Goal: Task Accomplishment & Management: Manage account settings

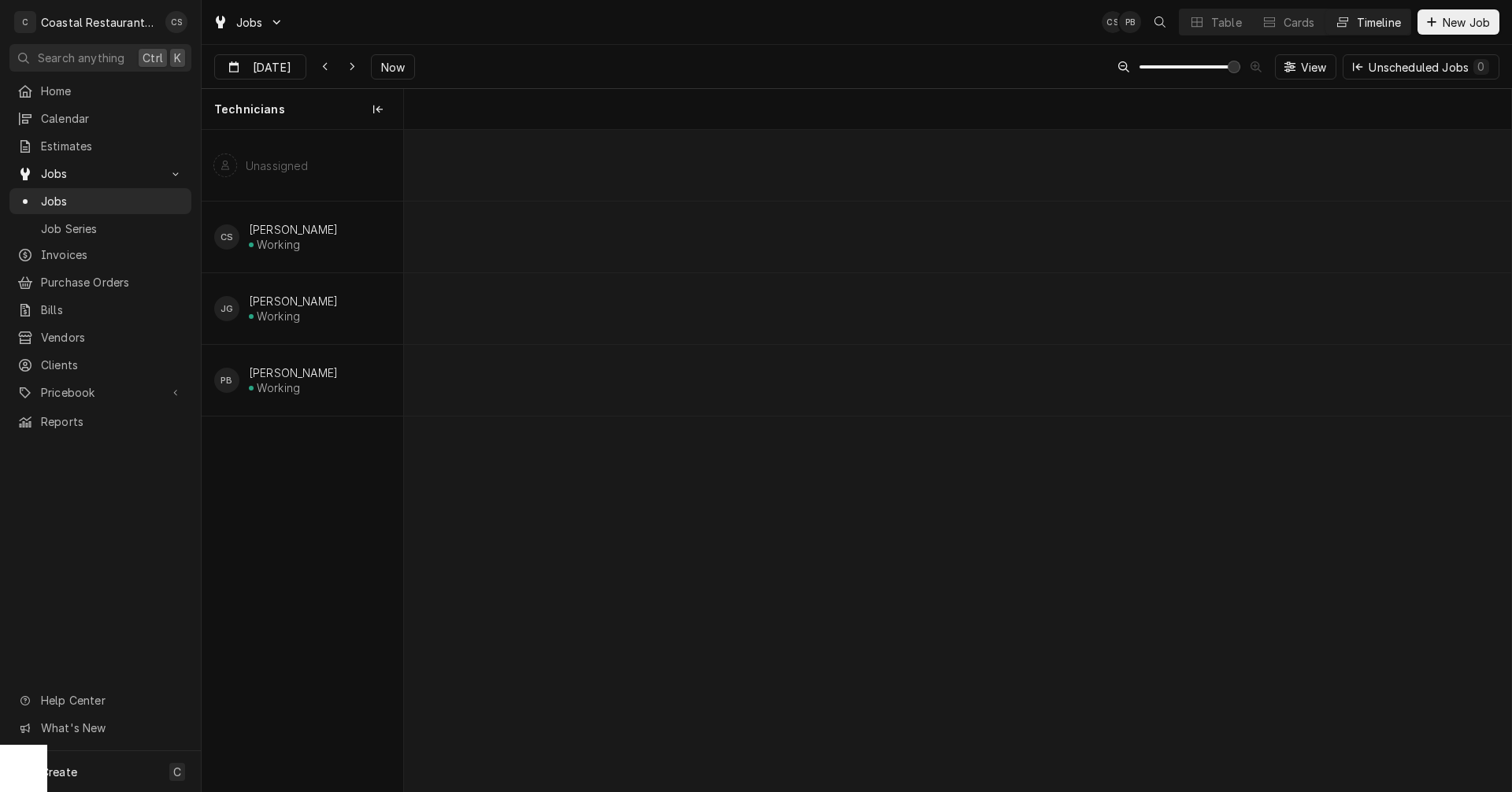
scroll to position [0, 21944]
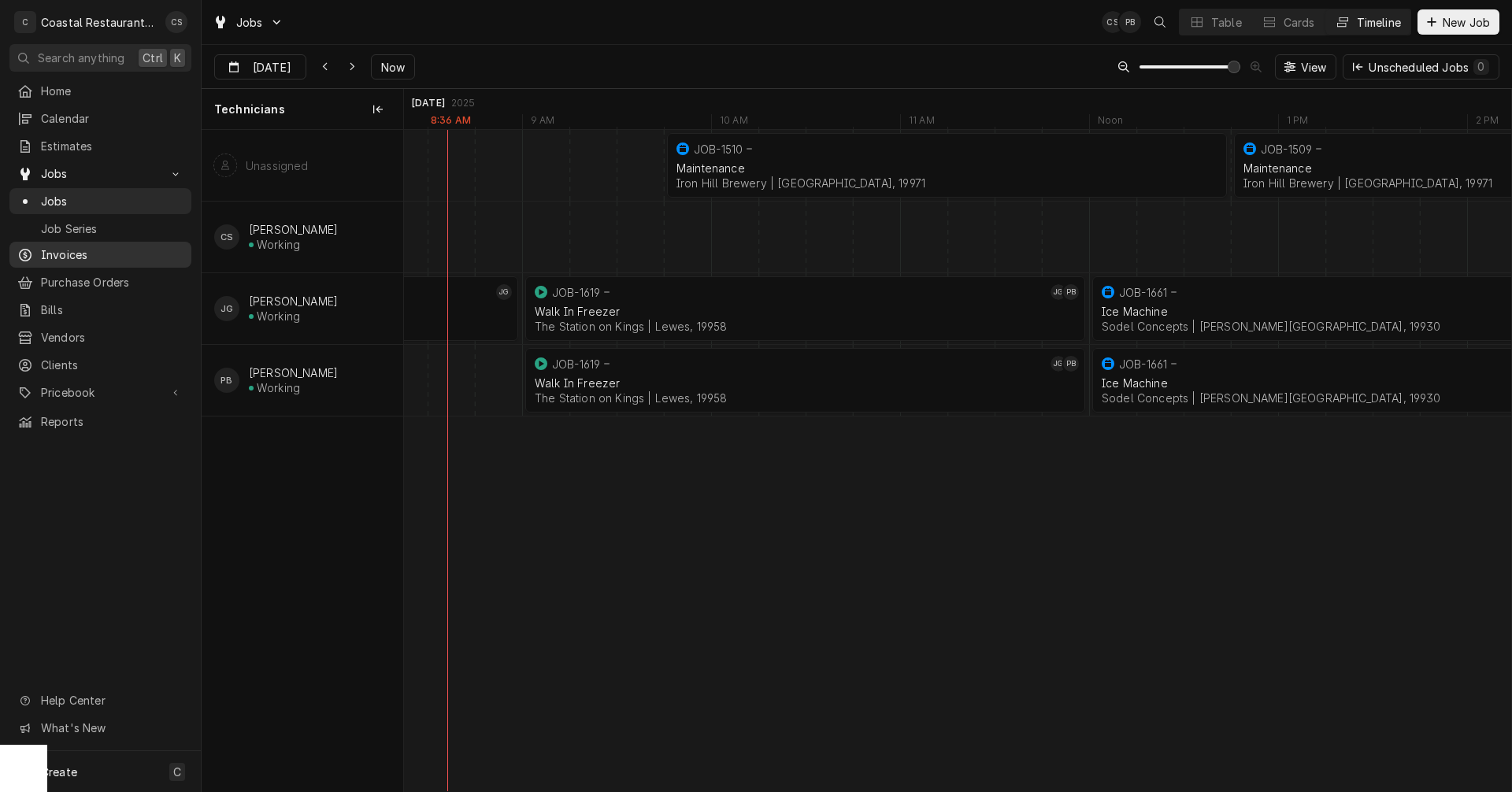
click at [87, 254] on span "Invoices" at bounding box center [112, 255] width 143 height 16
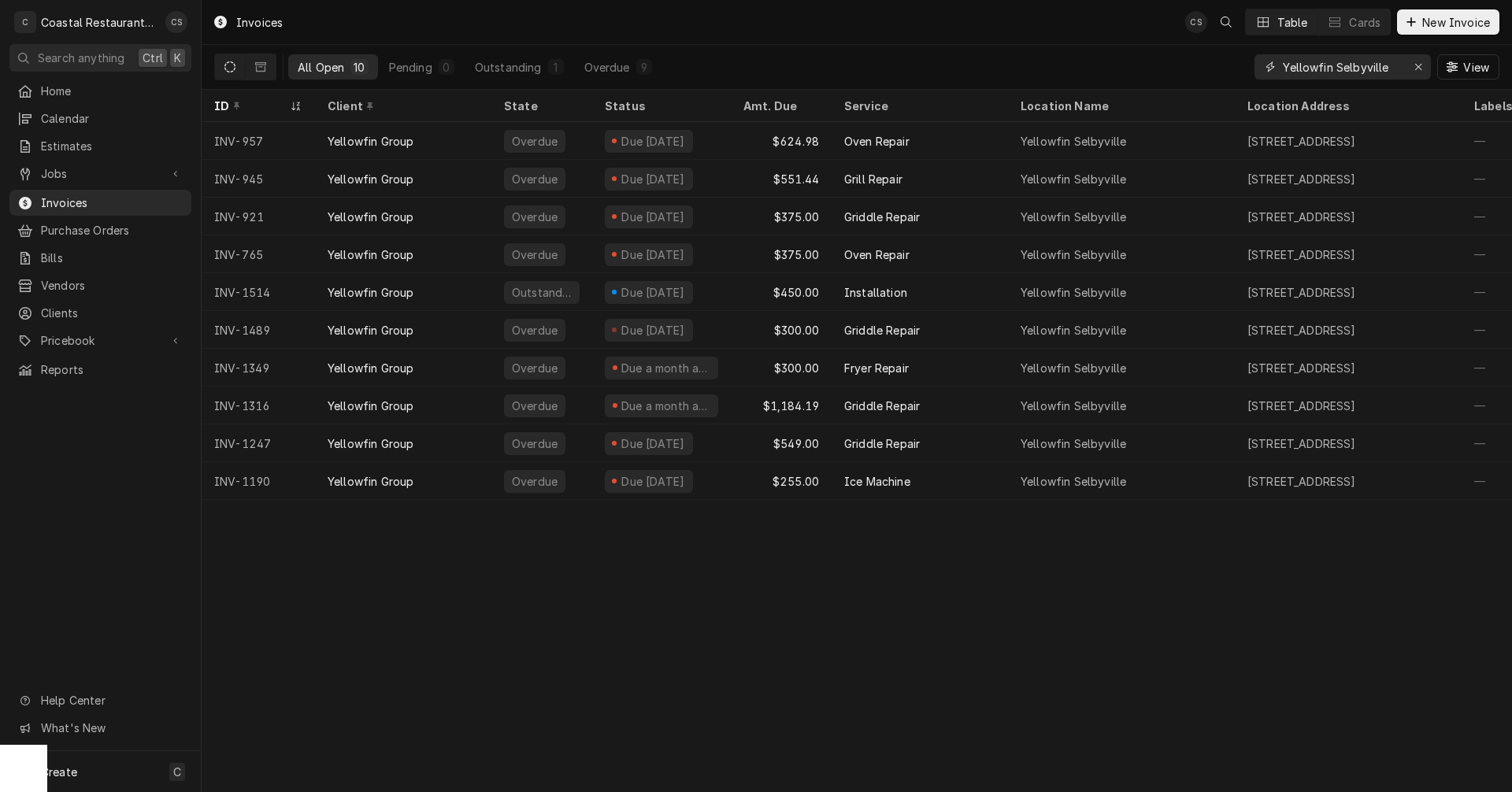
click at [1415, 64] on icon "Erase input" at bounding box center [1419, 66] width 9 height 11
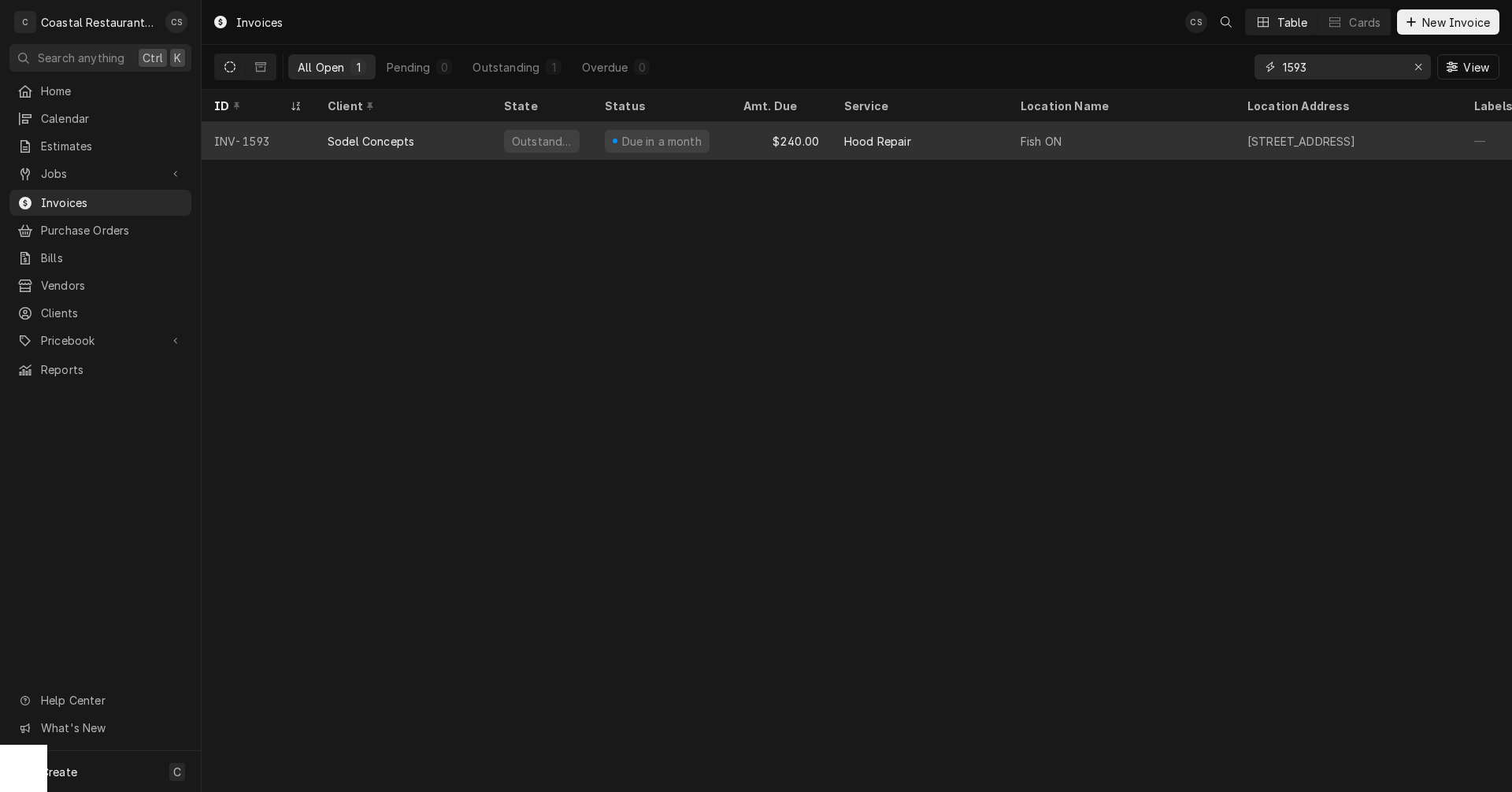
type input "1593"
click at [329, 140] on div "Sodel Concepts" at bounding box center [371, 141] width 87 height 16
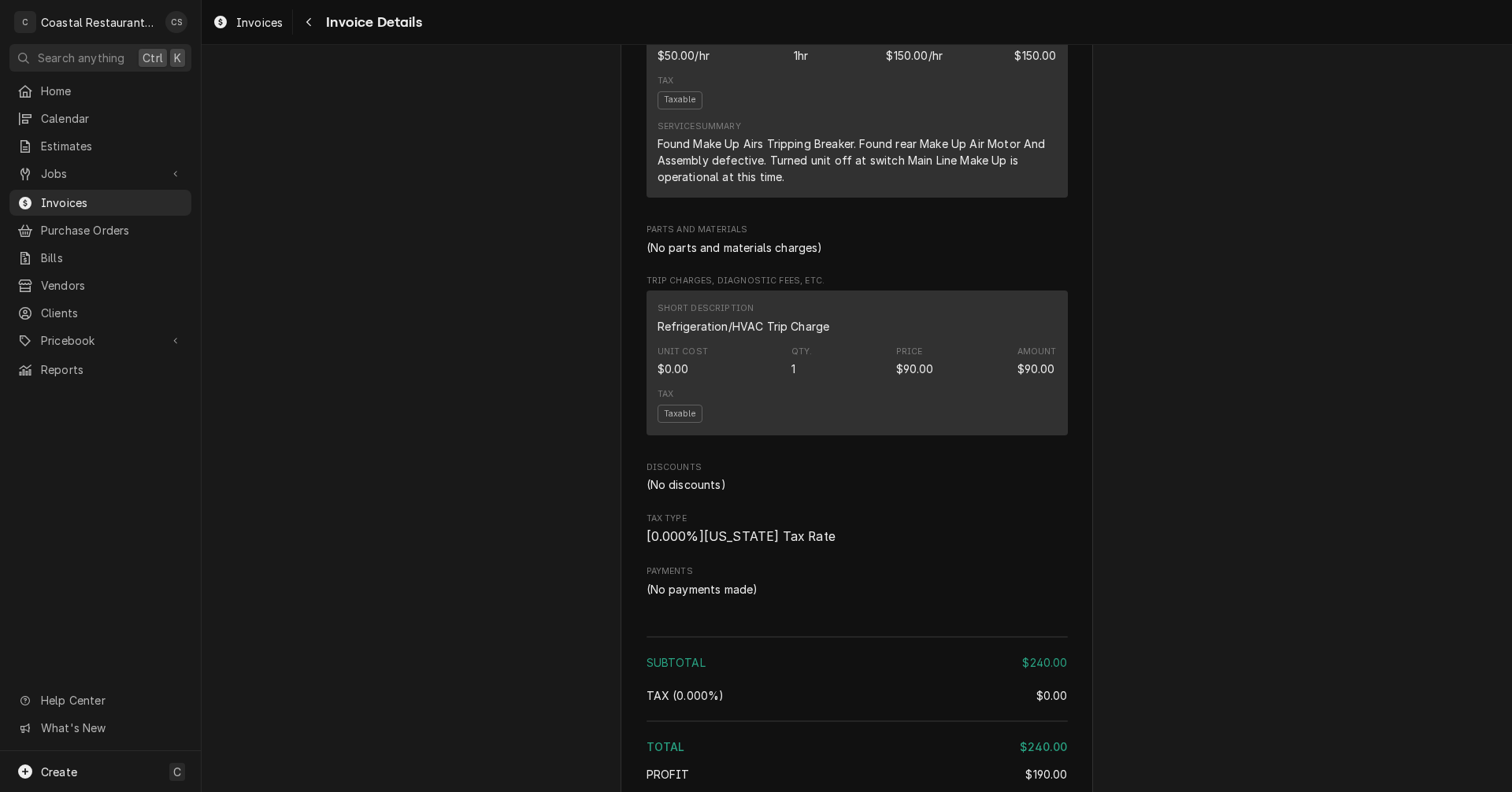
scroll to position [944, 0]
click at [834, 337] on div "Short Description Refrigeration/HVAC Trip Charge" at bounding box center [856, 316] width 399 height 43
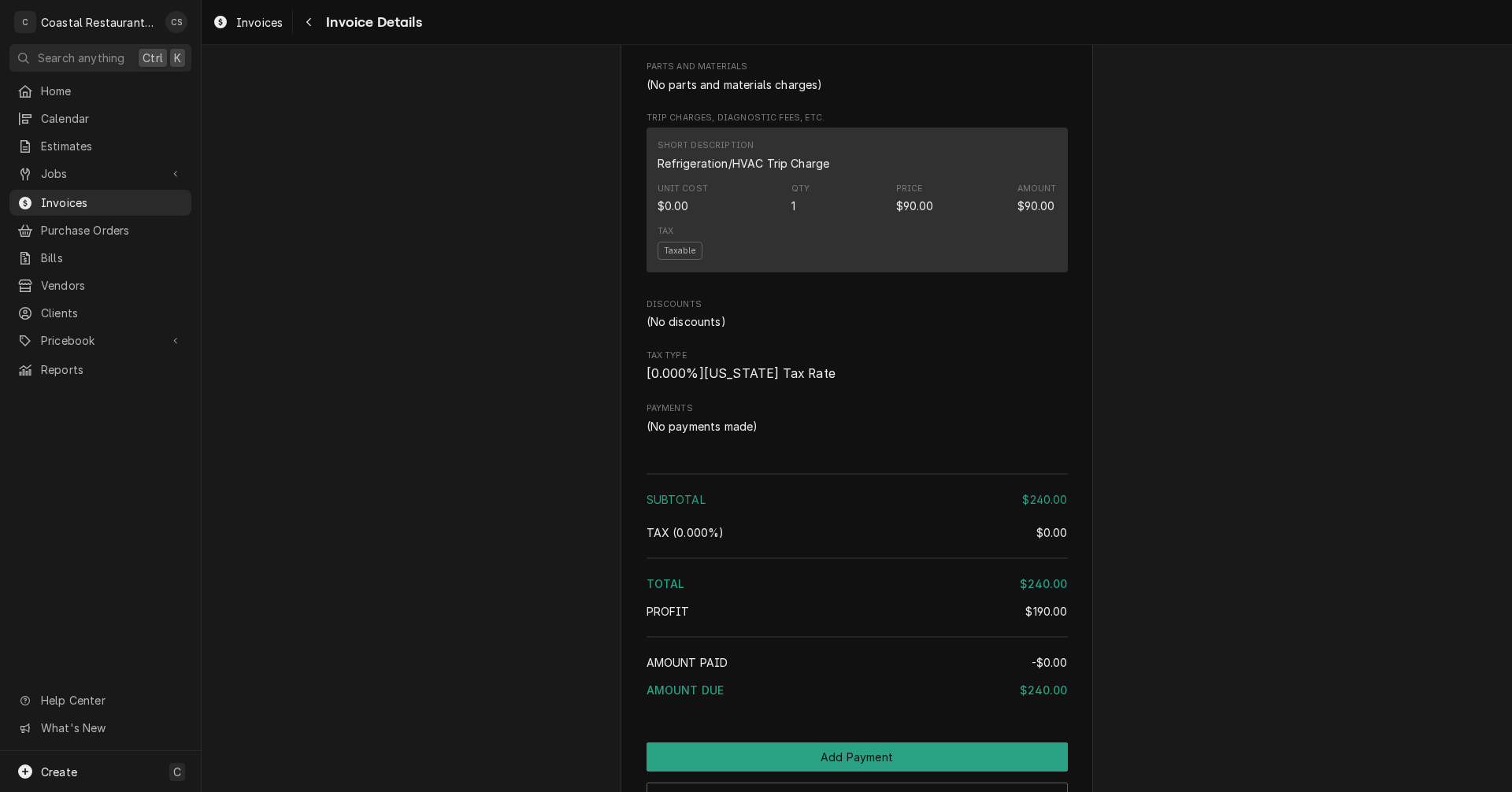
scroll to position [1365, 0]
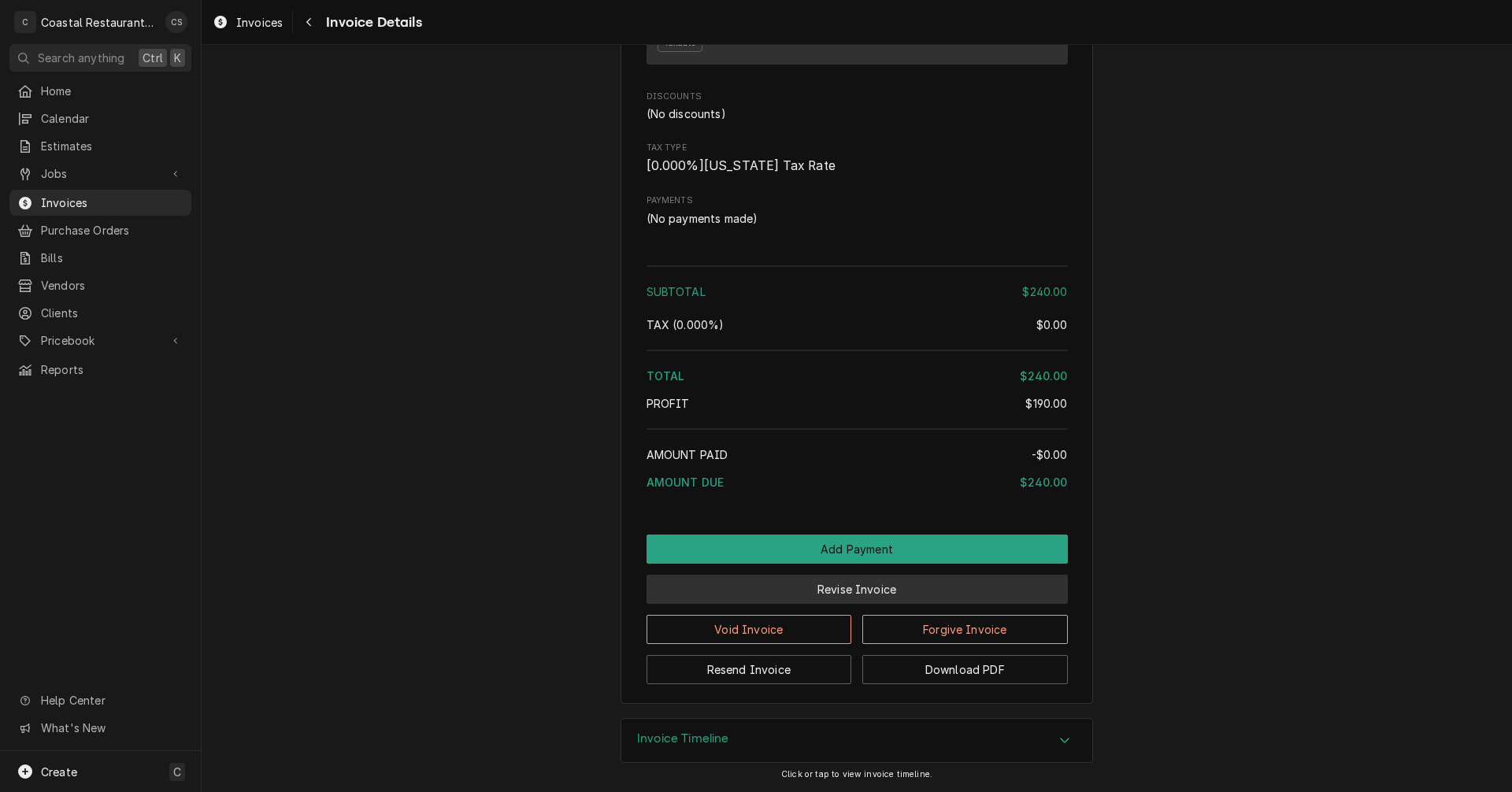
click at [814, 592] on button "Revise Invoice" at bounding box center [857, 589] width 421 height 29
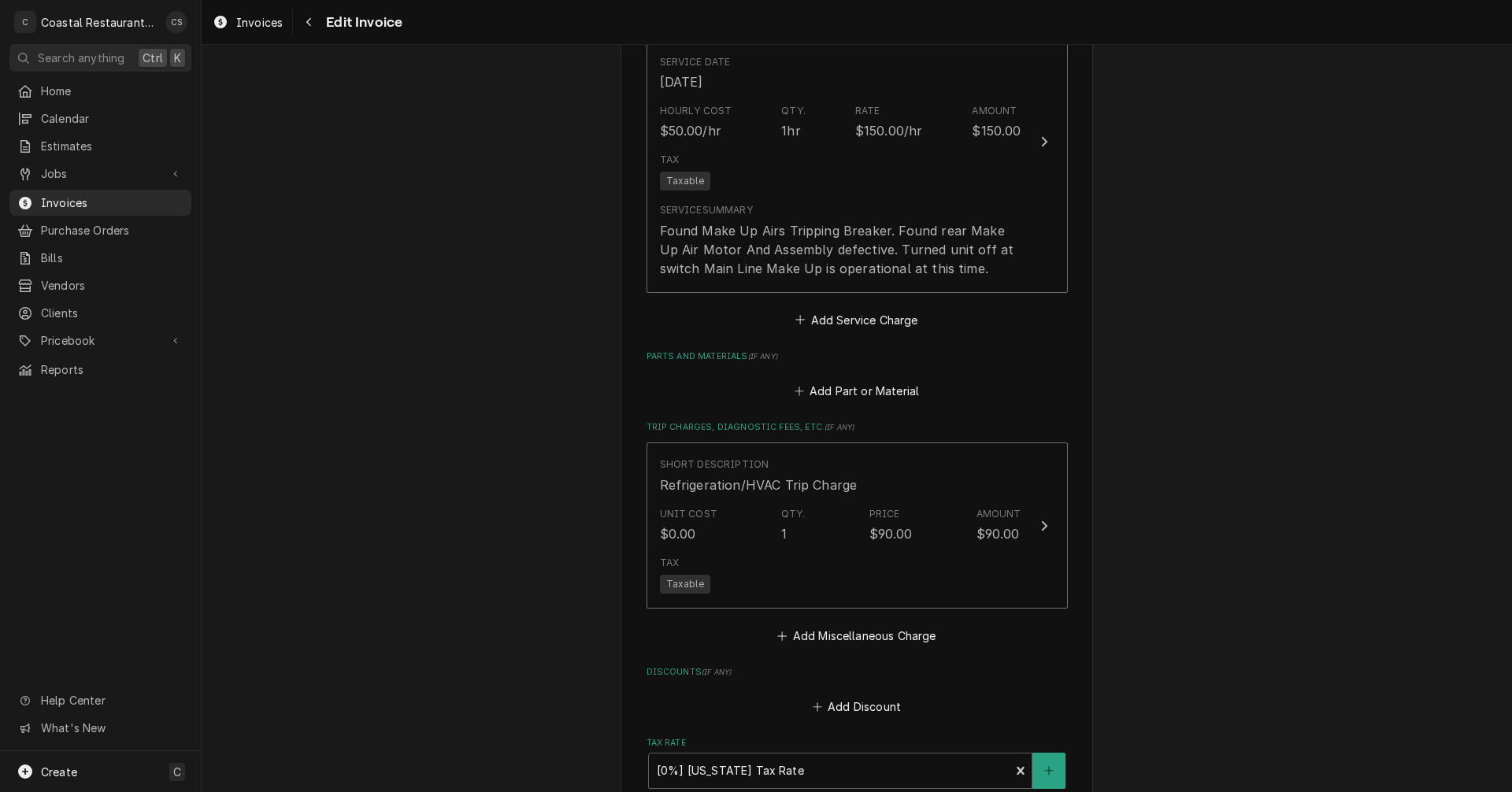
scroll to position [1653, 0]
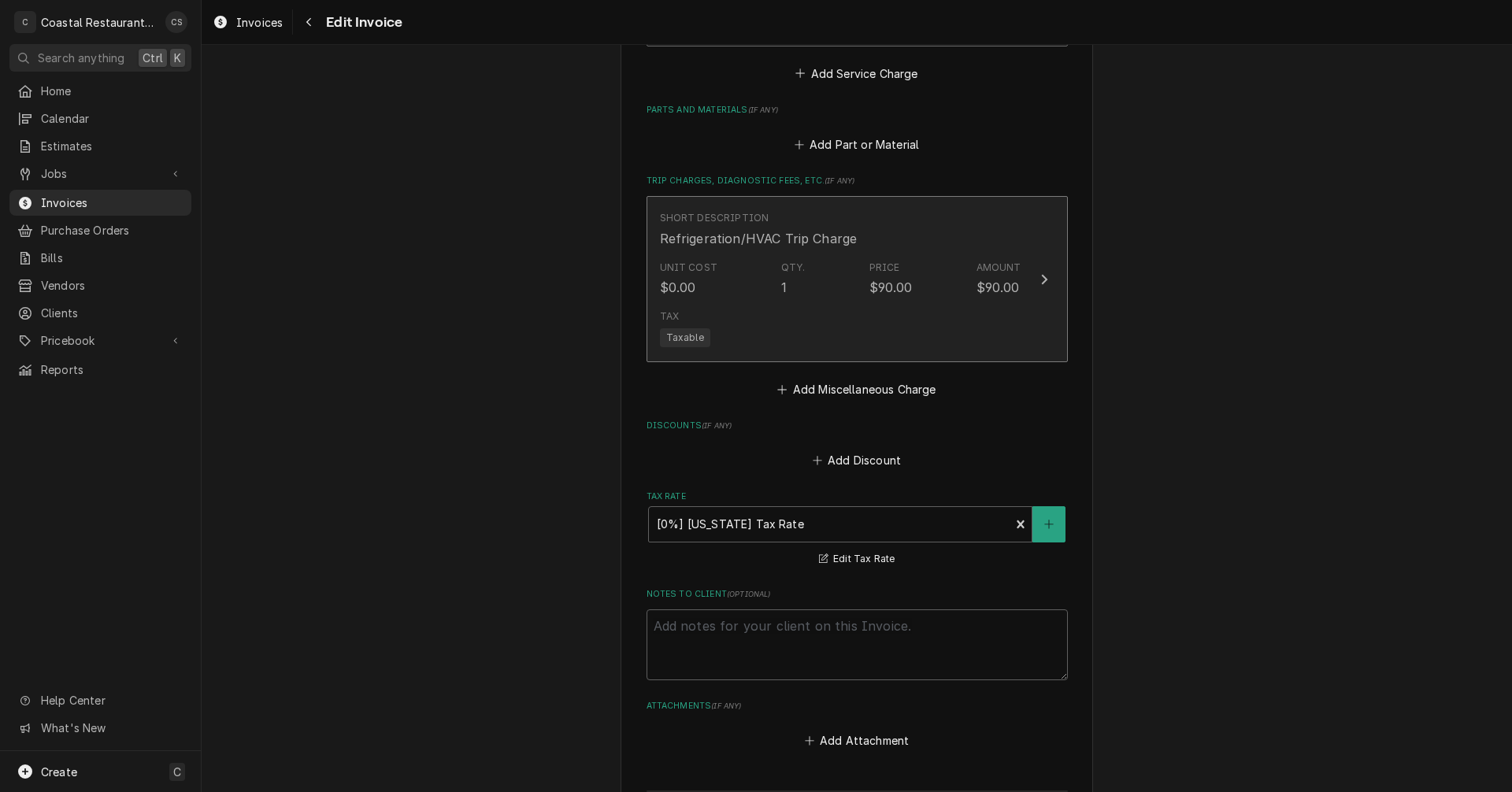
click at [795, 236] on div "Refrigeration/HVAC Trip Charge" at bounding box center [758, 238] width 198 height 19
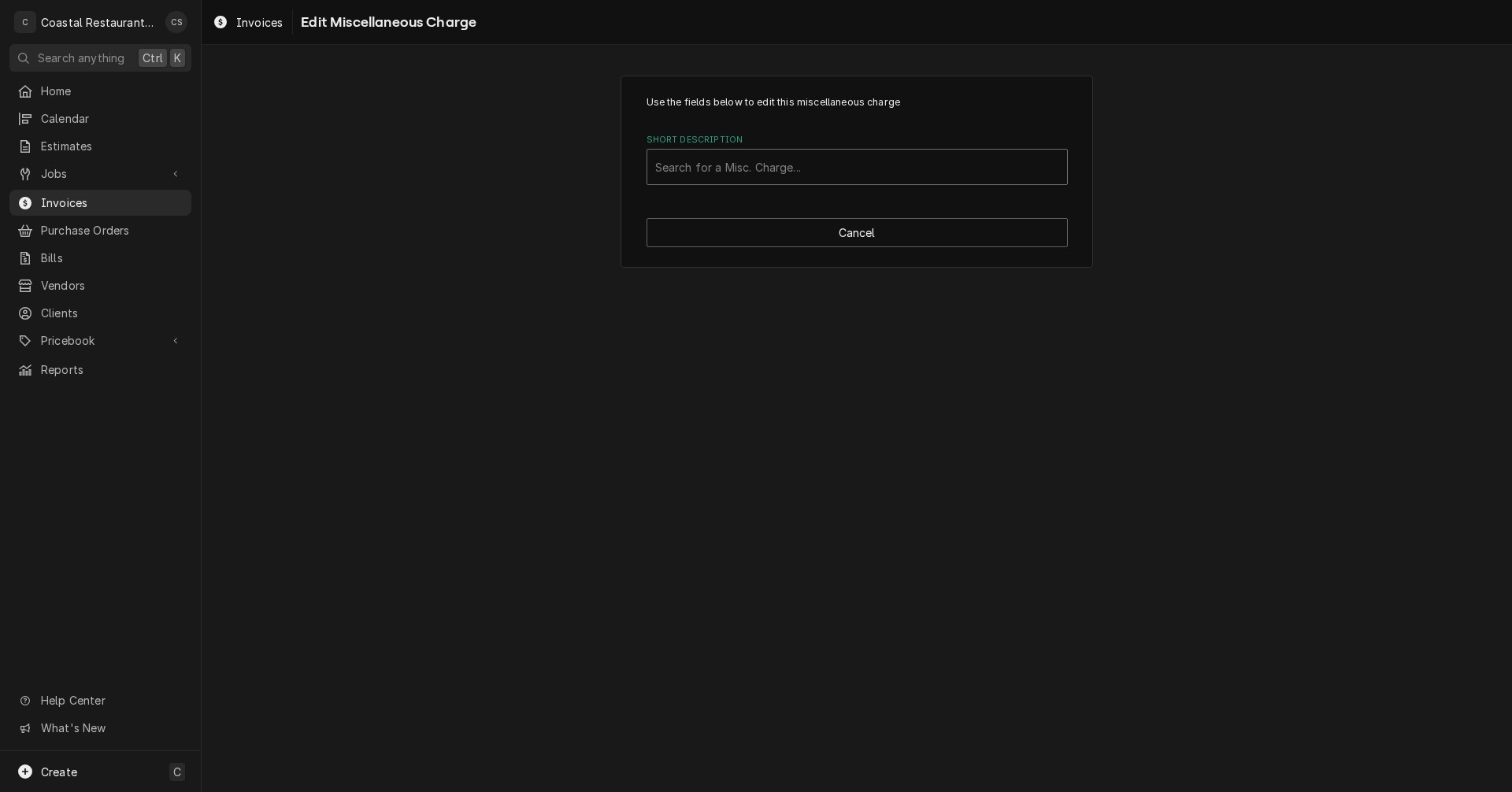
click at [819, 171] on div "Short Description" at bounding box center [856, 166] width 404 height 29
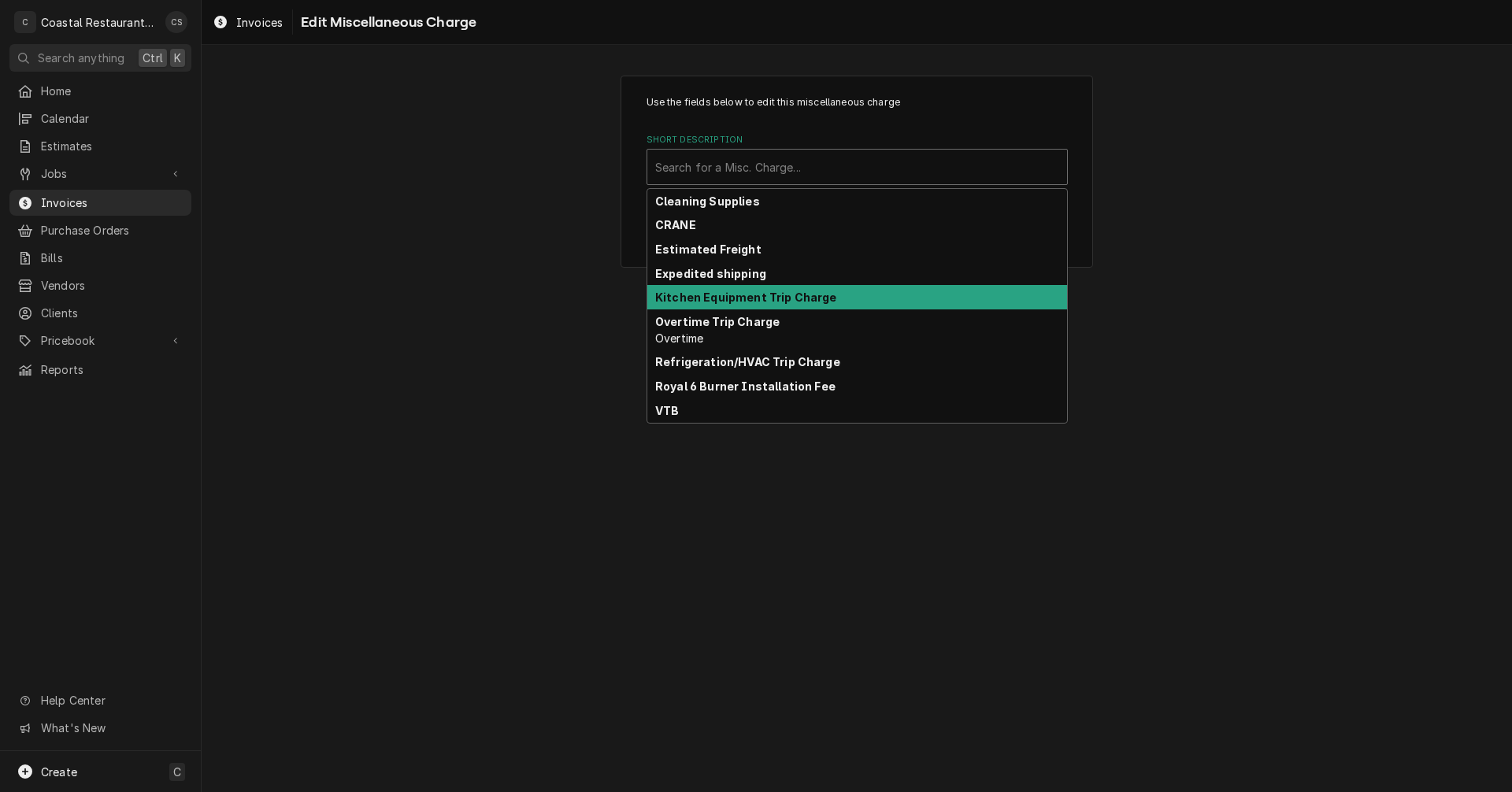
click at [724, 296] on strong "Kitchen Equipment Trip Charge" at bounding box center [746, 297] width 182 height 13
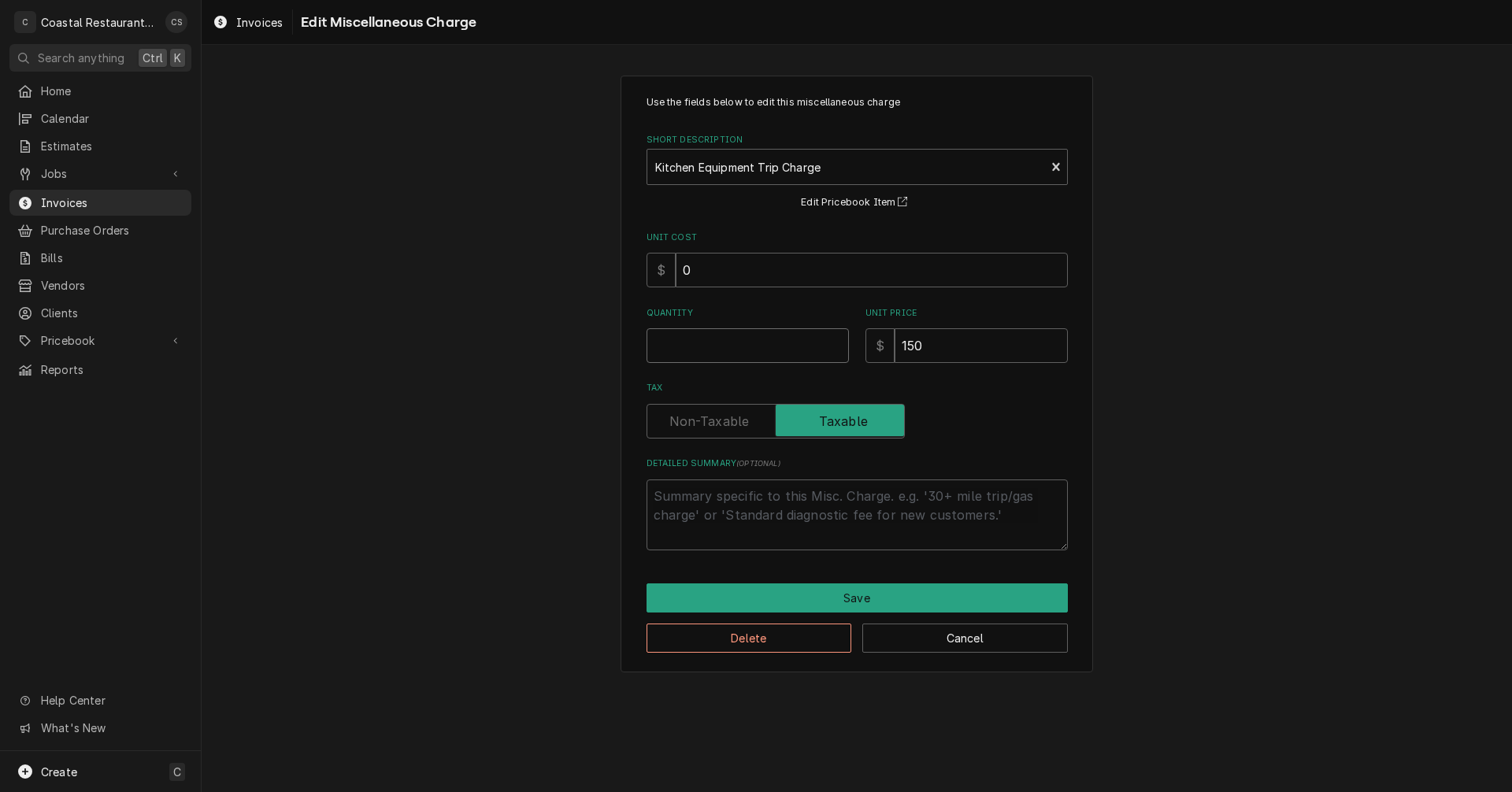
click at [705, 359] on input "Quantity" at bounding box center [747, 346] width 202 height 34
type textarea "x"
type input "1"
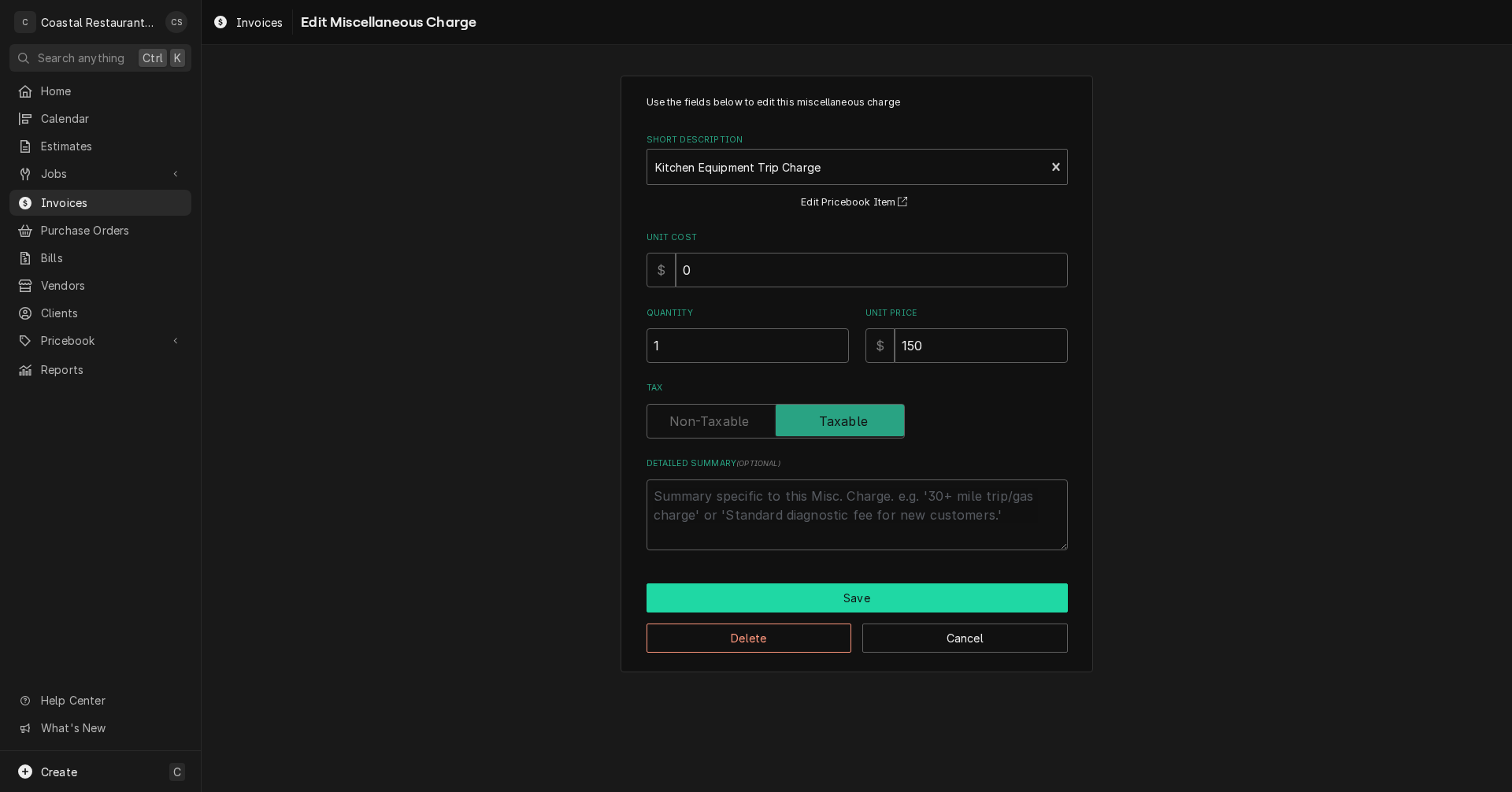
click at [814, 591] on button "Save" at bounding box center [857, 598] width 421 height 29
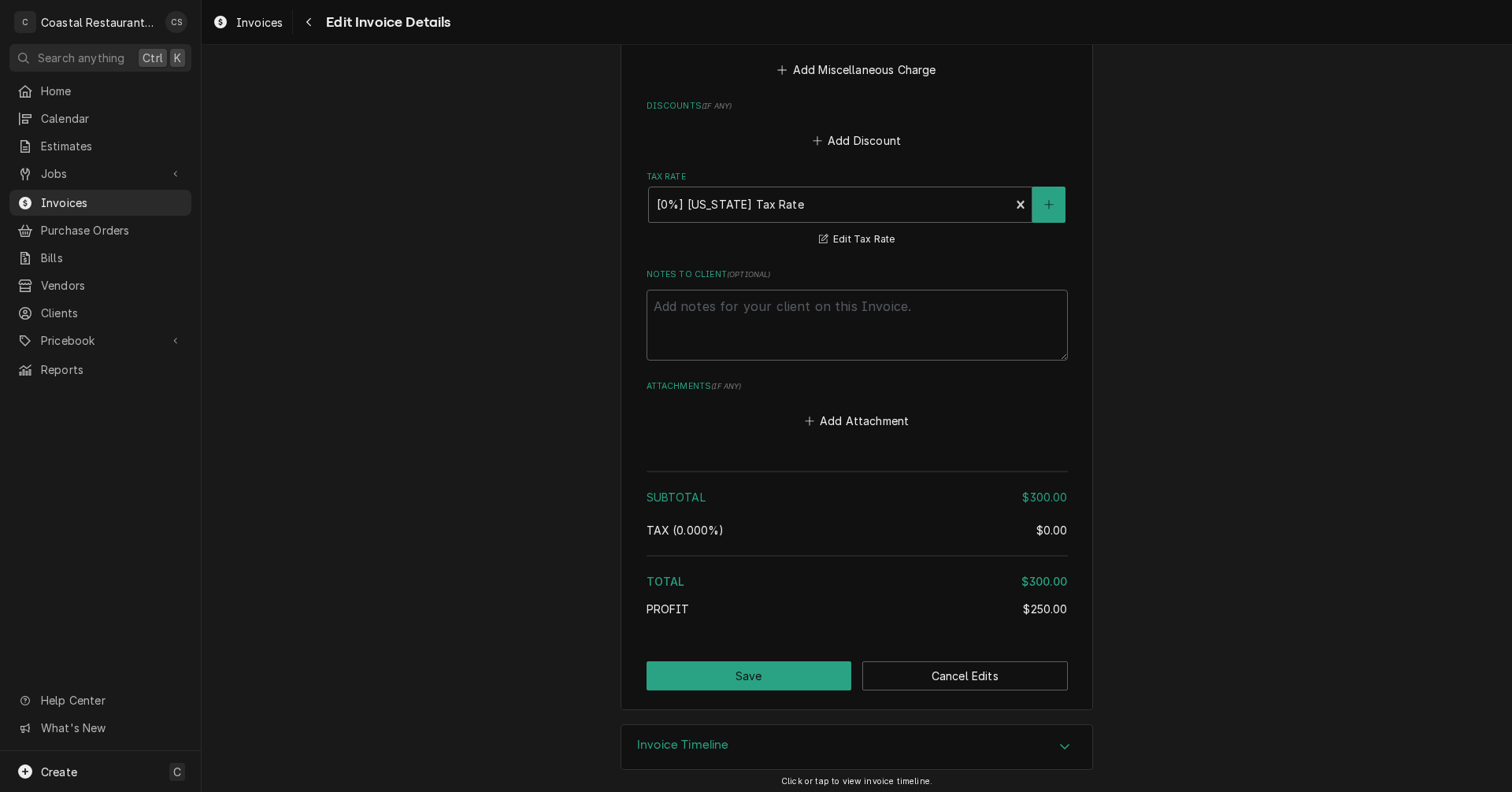
scroll to position [1978, 0]
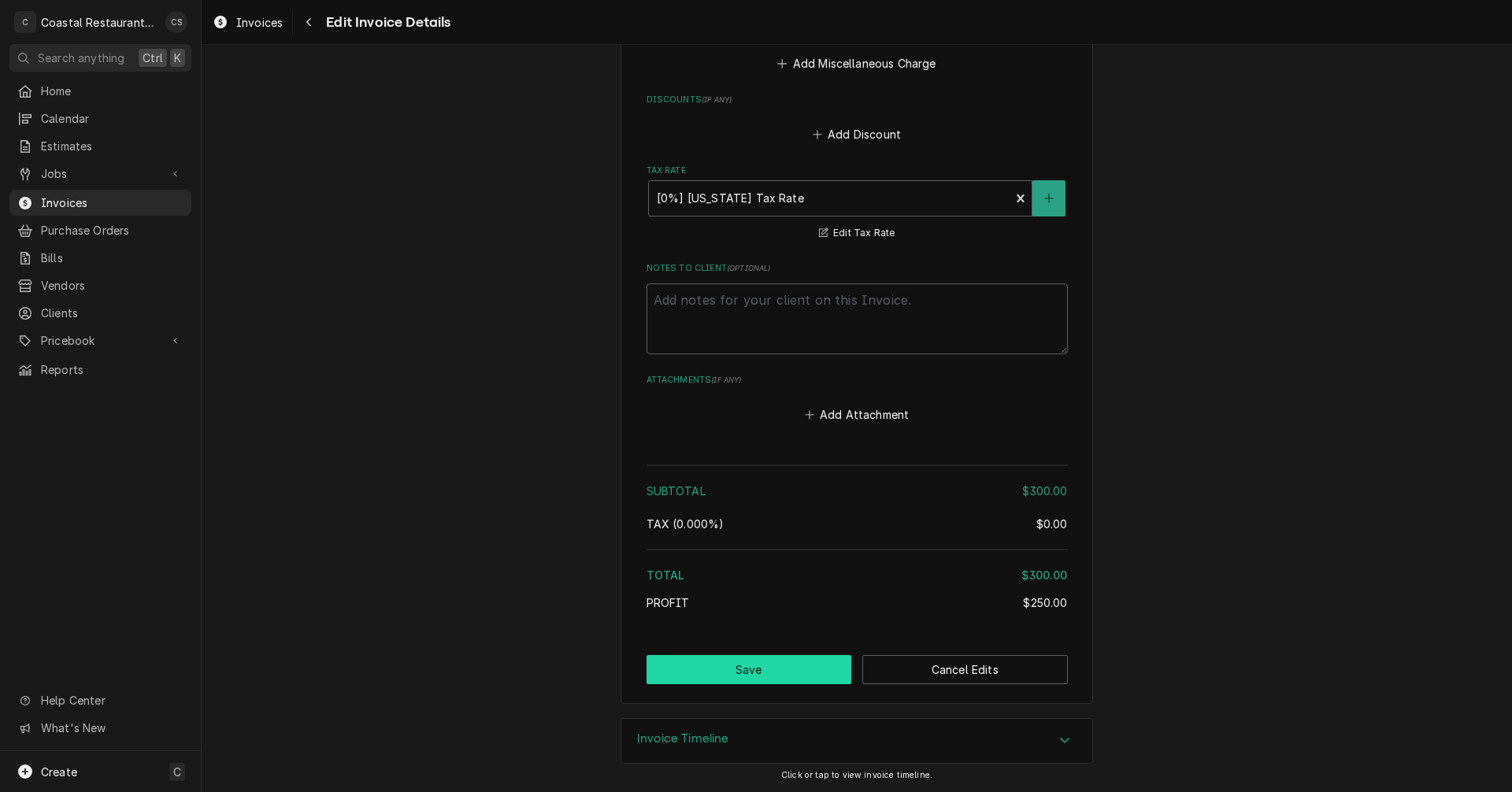
click at [783, 669] on button "Save" at bounding box center [749, 669] width 206 height 29
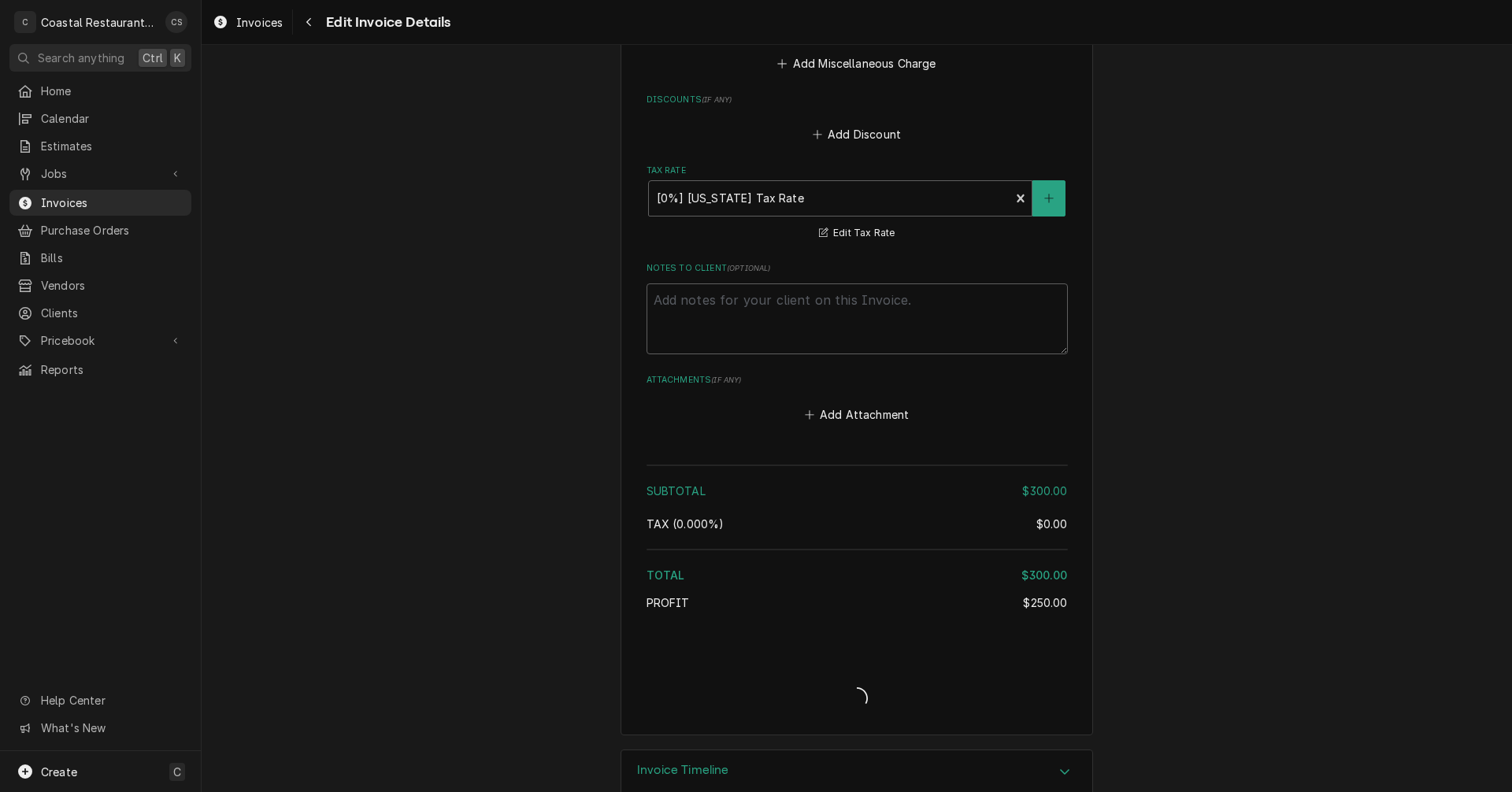
type textarea "x"
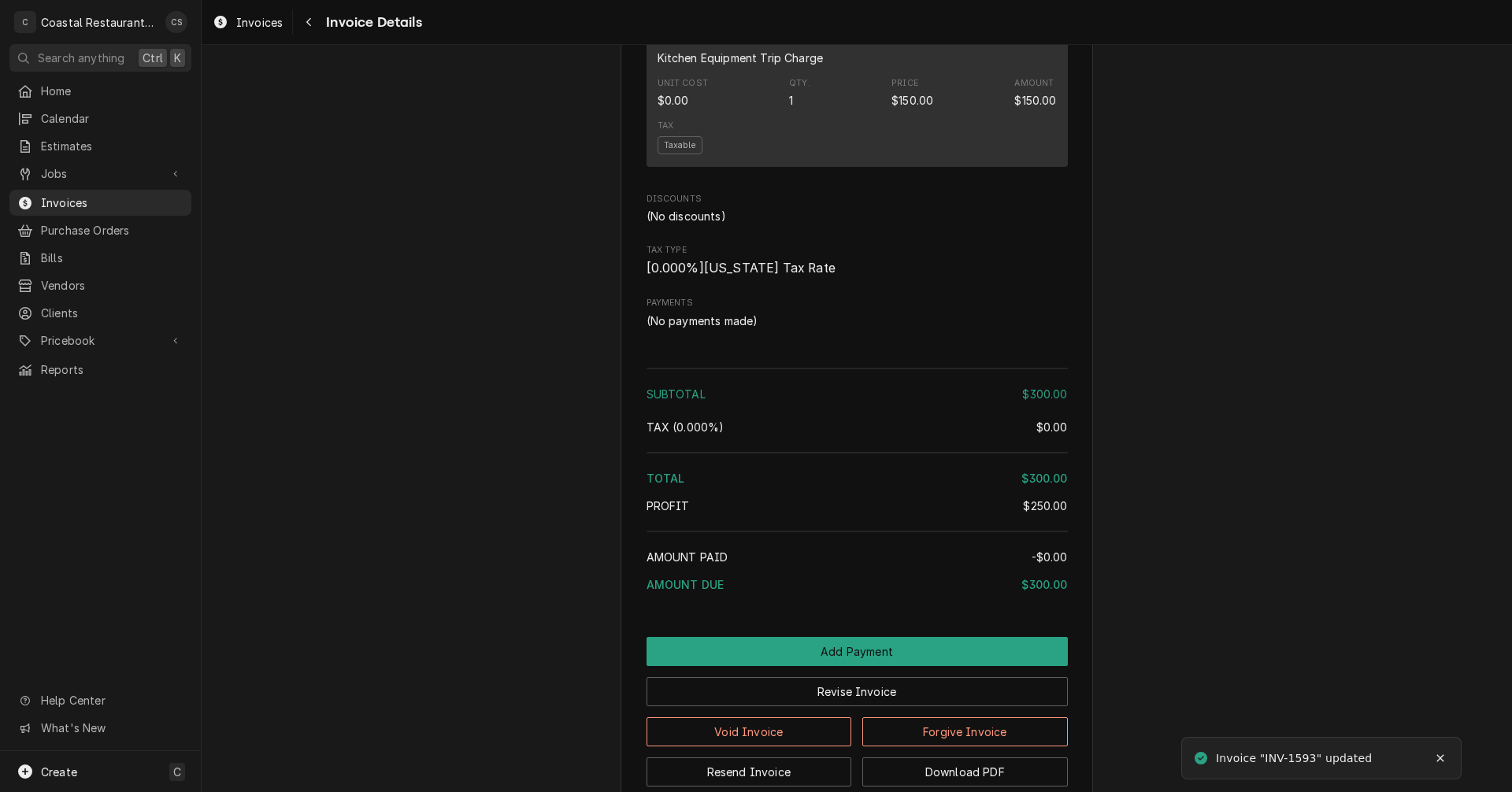
scroll to position [1365, 0]
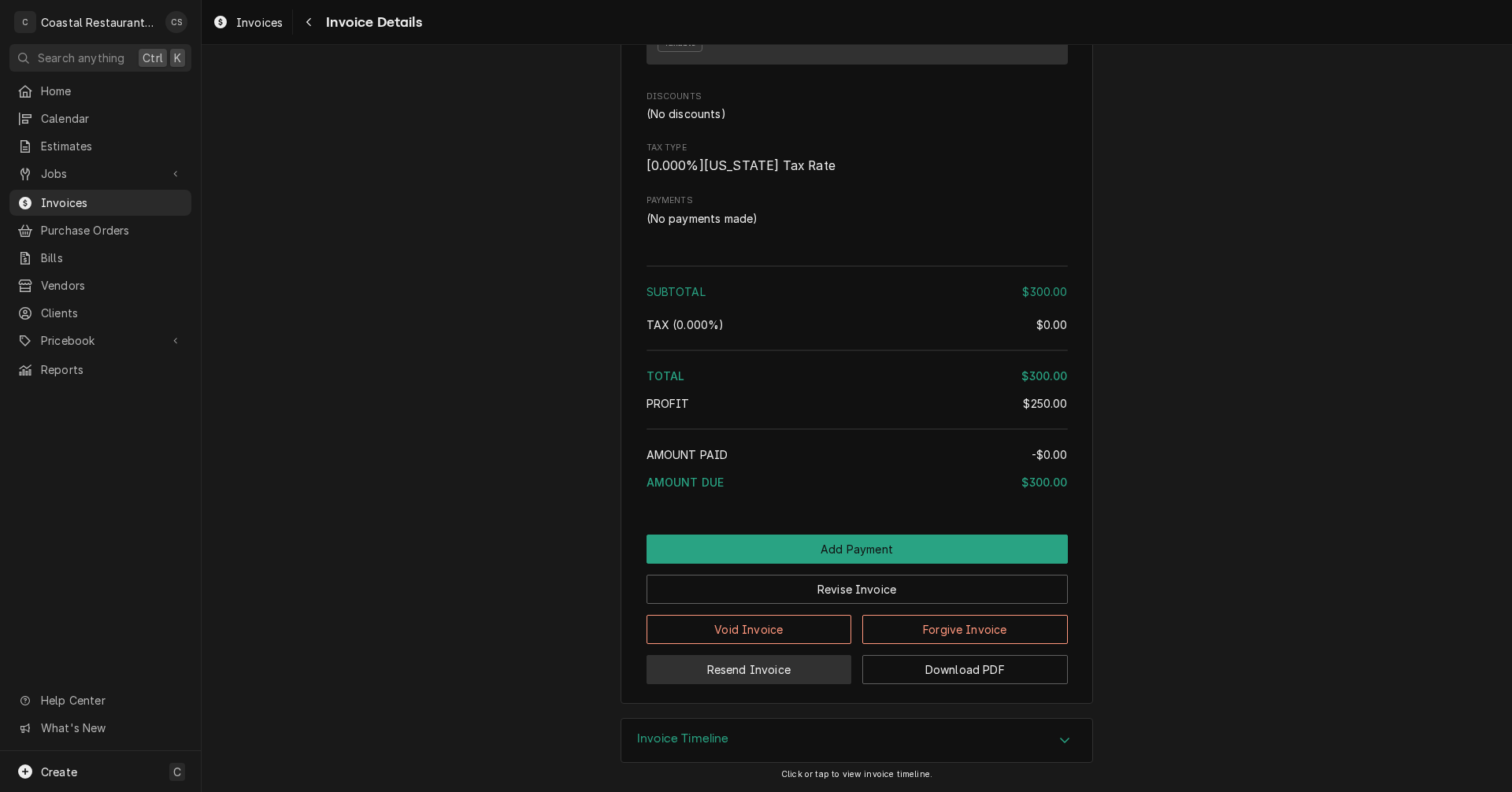
click at [776, 671] on button "Resend Invoice" at bounding box center [749, 669] width 206 height 29
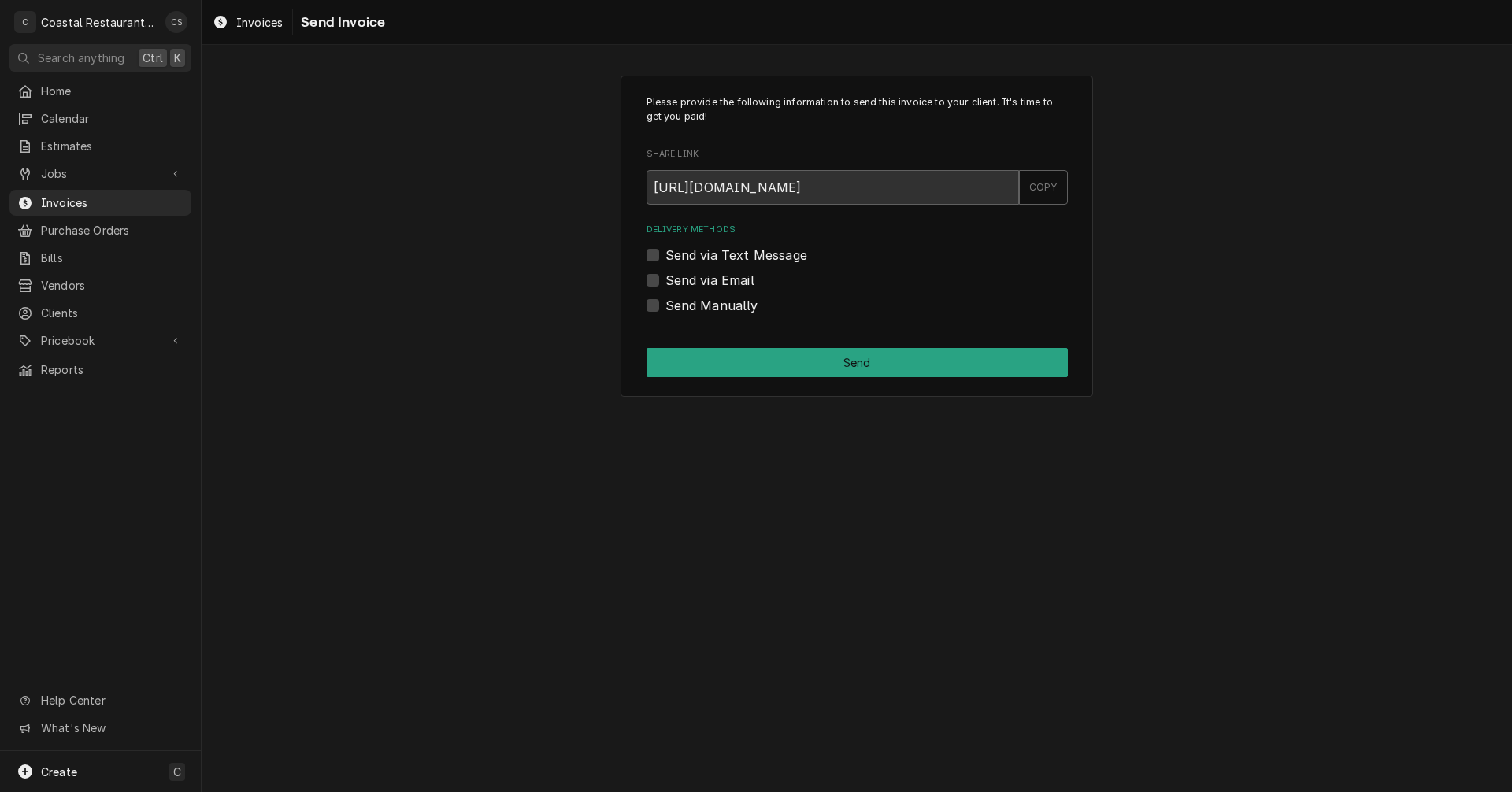
click at [665, 282] on label "Send via Email" at bounding box center [710, 280] width 89 height 19
click at [665, 282] on input "Send via Email" at bounding box center [876, 288] width 421 height 34
checkbox input "true"
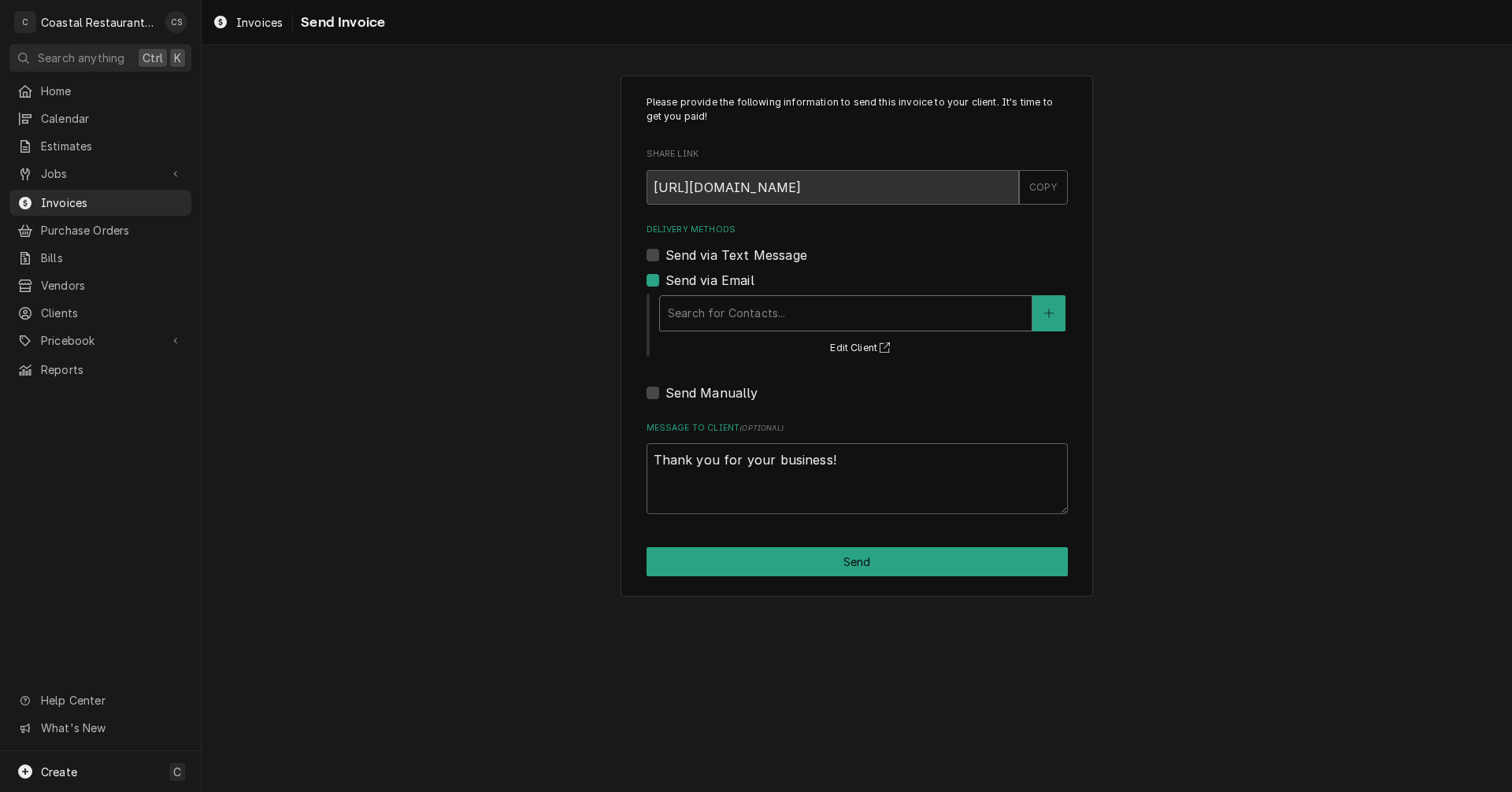
click at [731, 324] on div "Delivery Methods" at bounding box center [846, 313] width 356 height 29
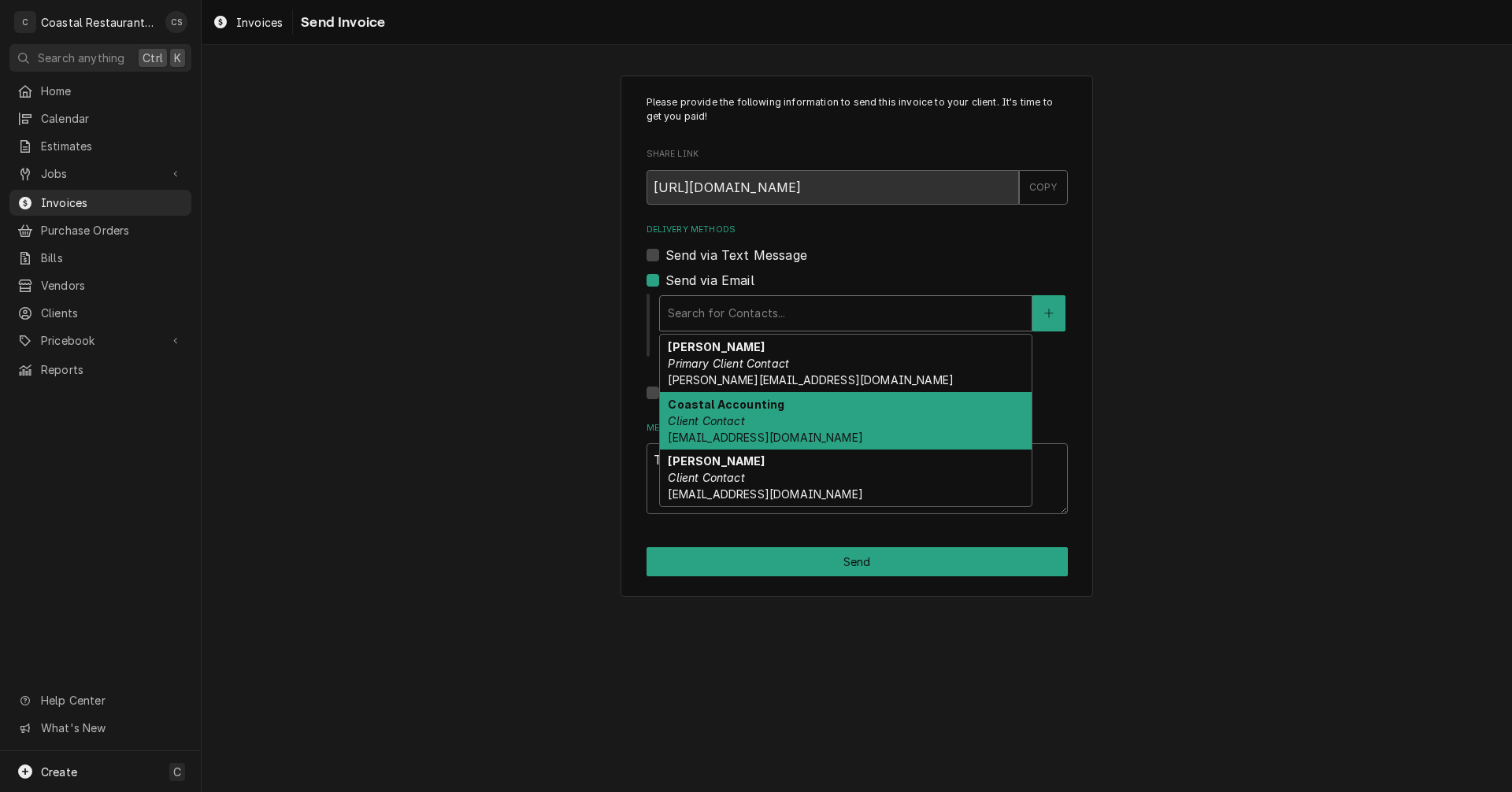
click at [733, 416] on em "Client Contact" at bounding box center [706, 420] width 76 height 13
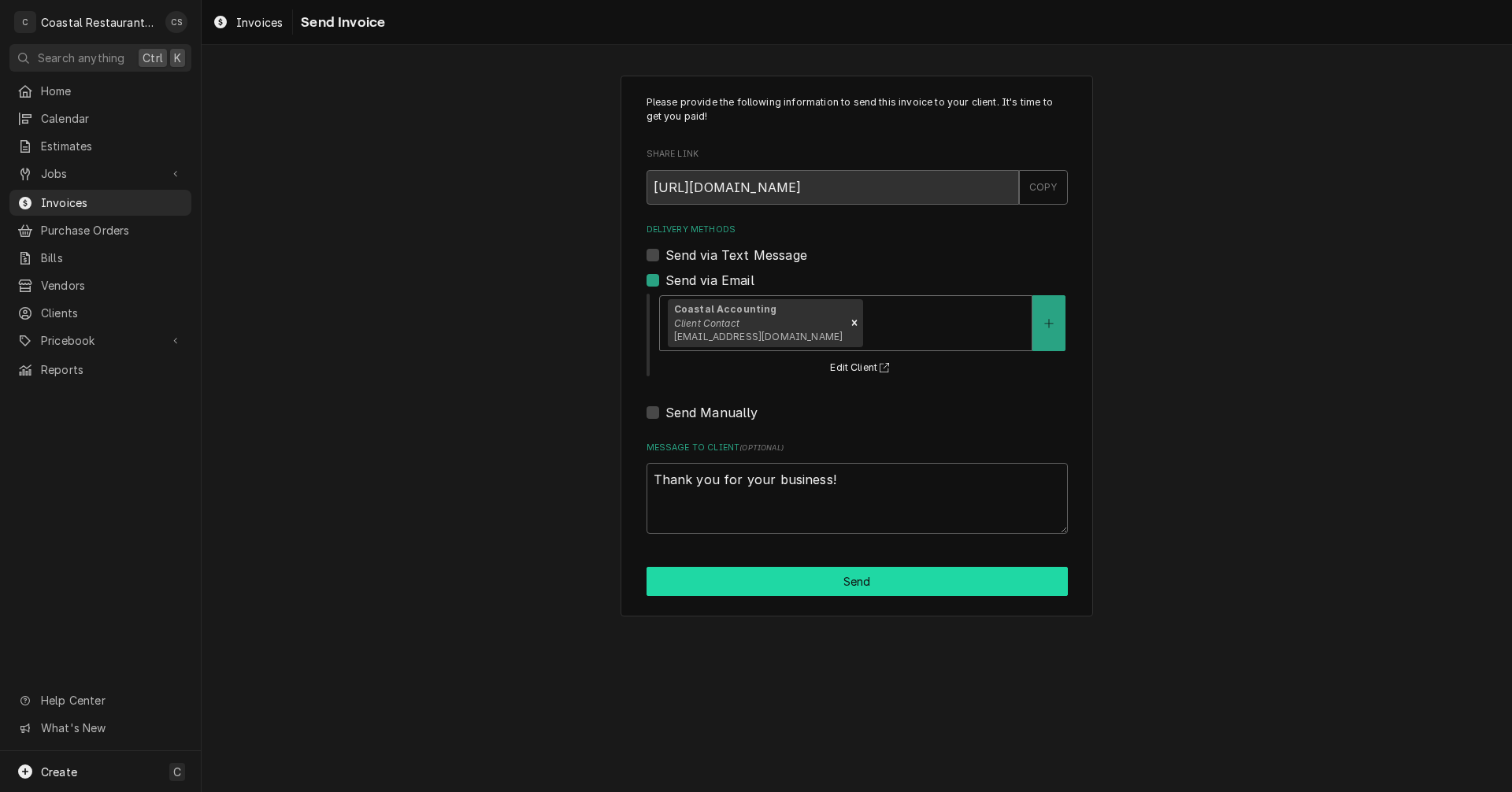
click at [859, 583] on button "Send" at bounding box center [857, 582] width 421 height 29
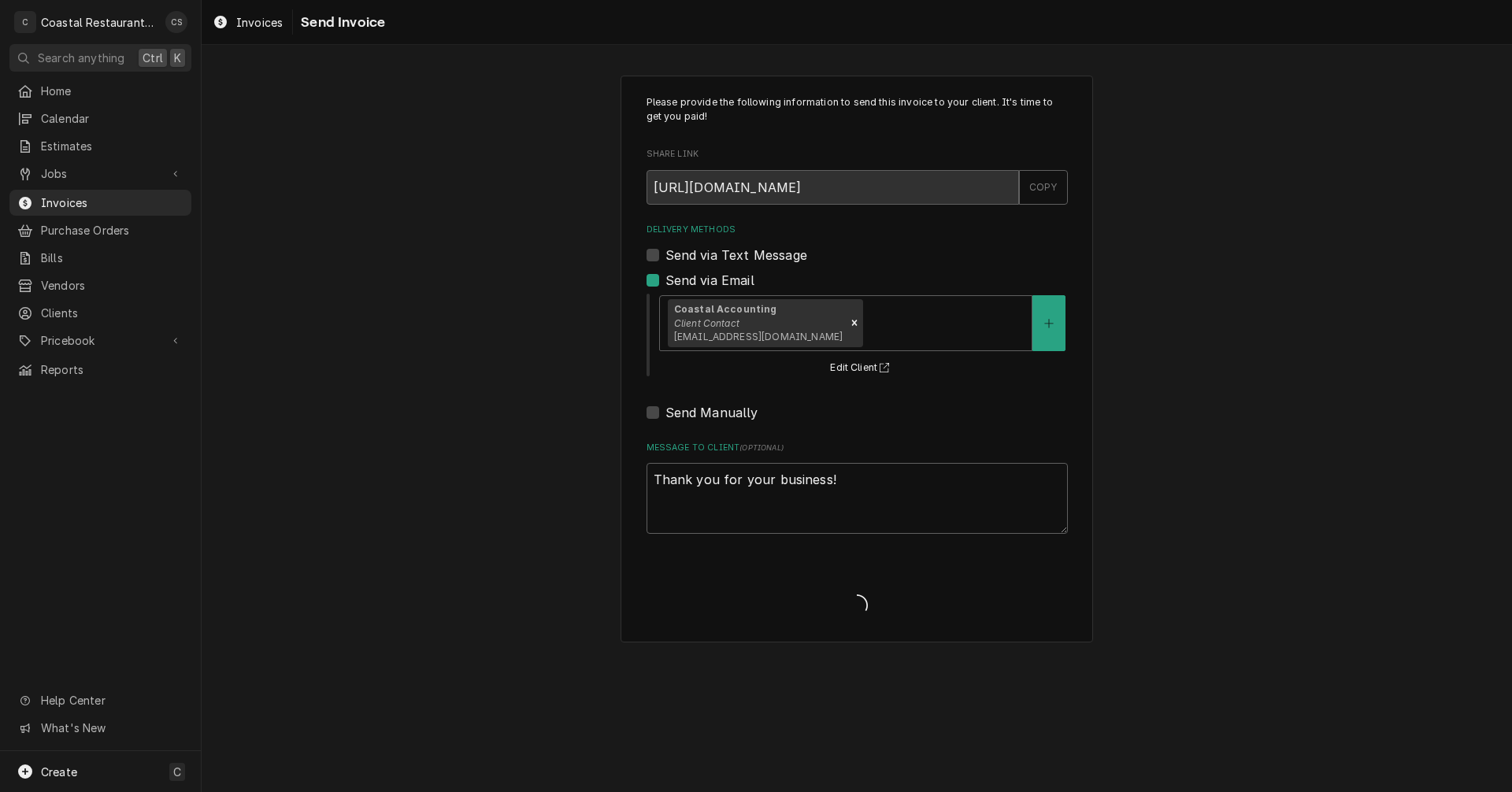
type textarea "x"
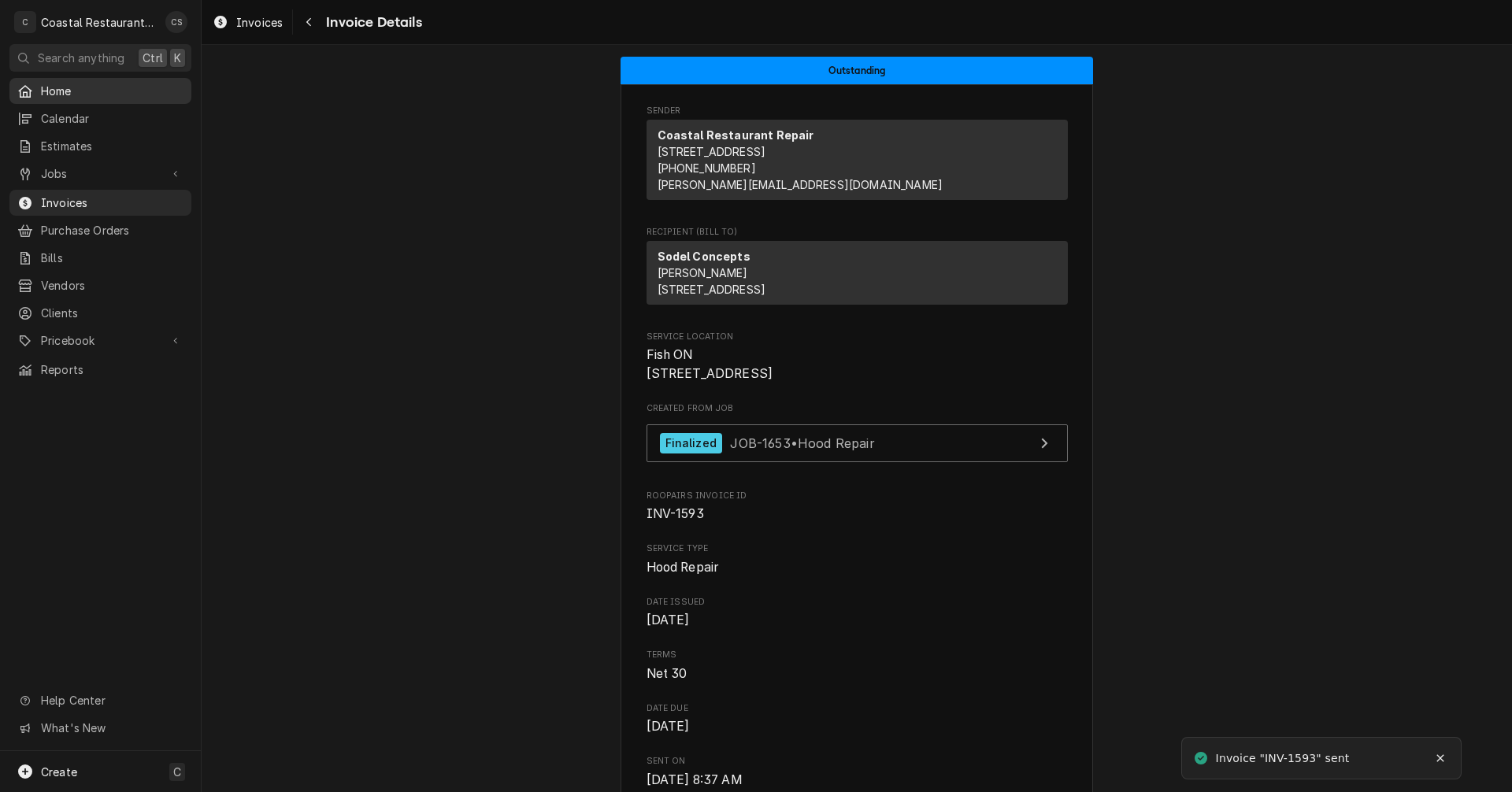
click at [100, 87] on span "Home" at bounding box center [112, 91] width 143 height 16
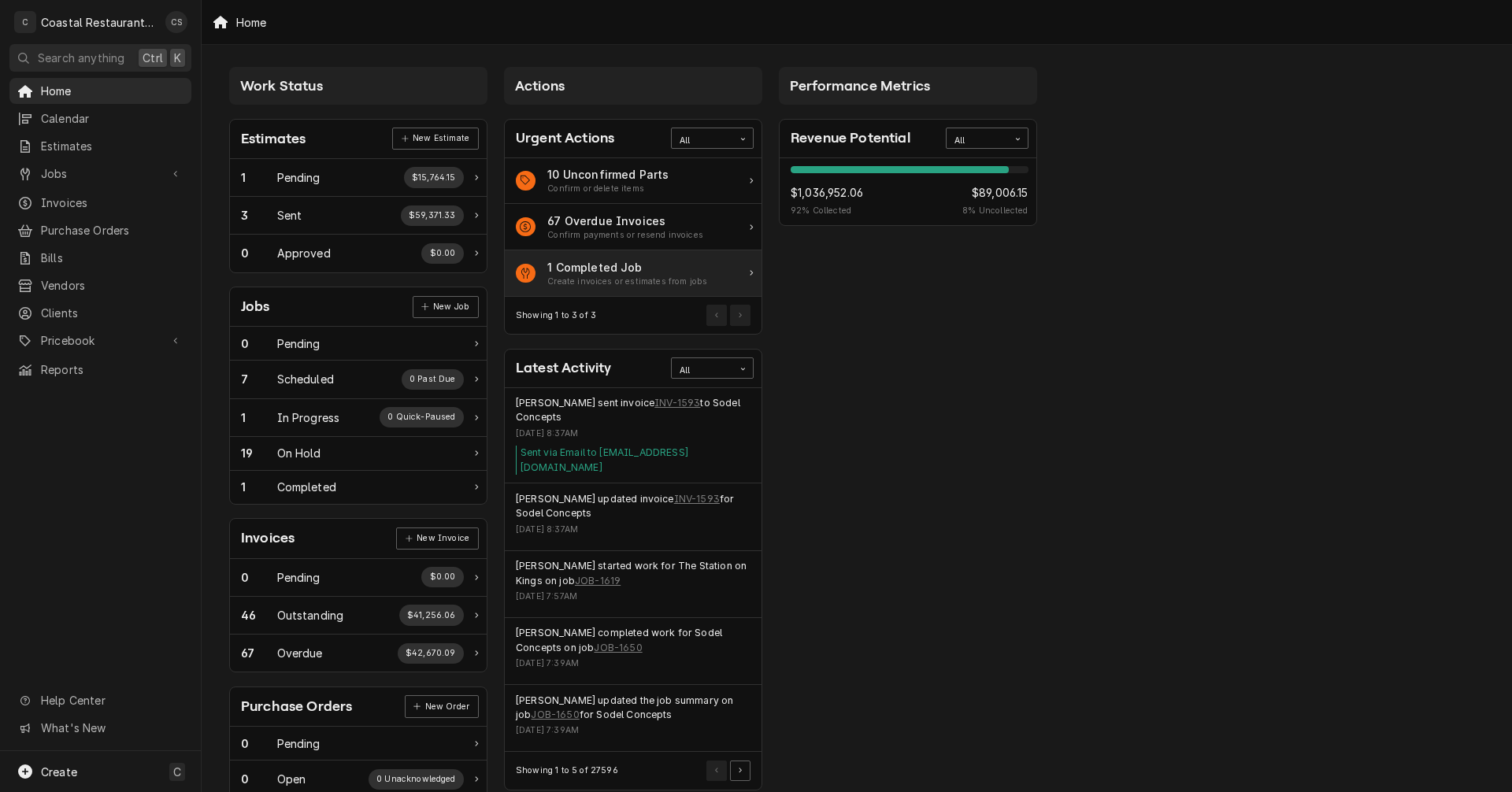
click at [598, 272] on div "1 Completed Job" at bounding box center [627, 267] width 160 height 16
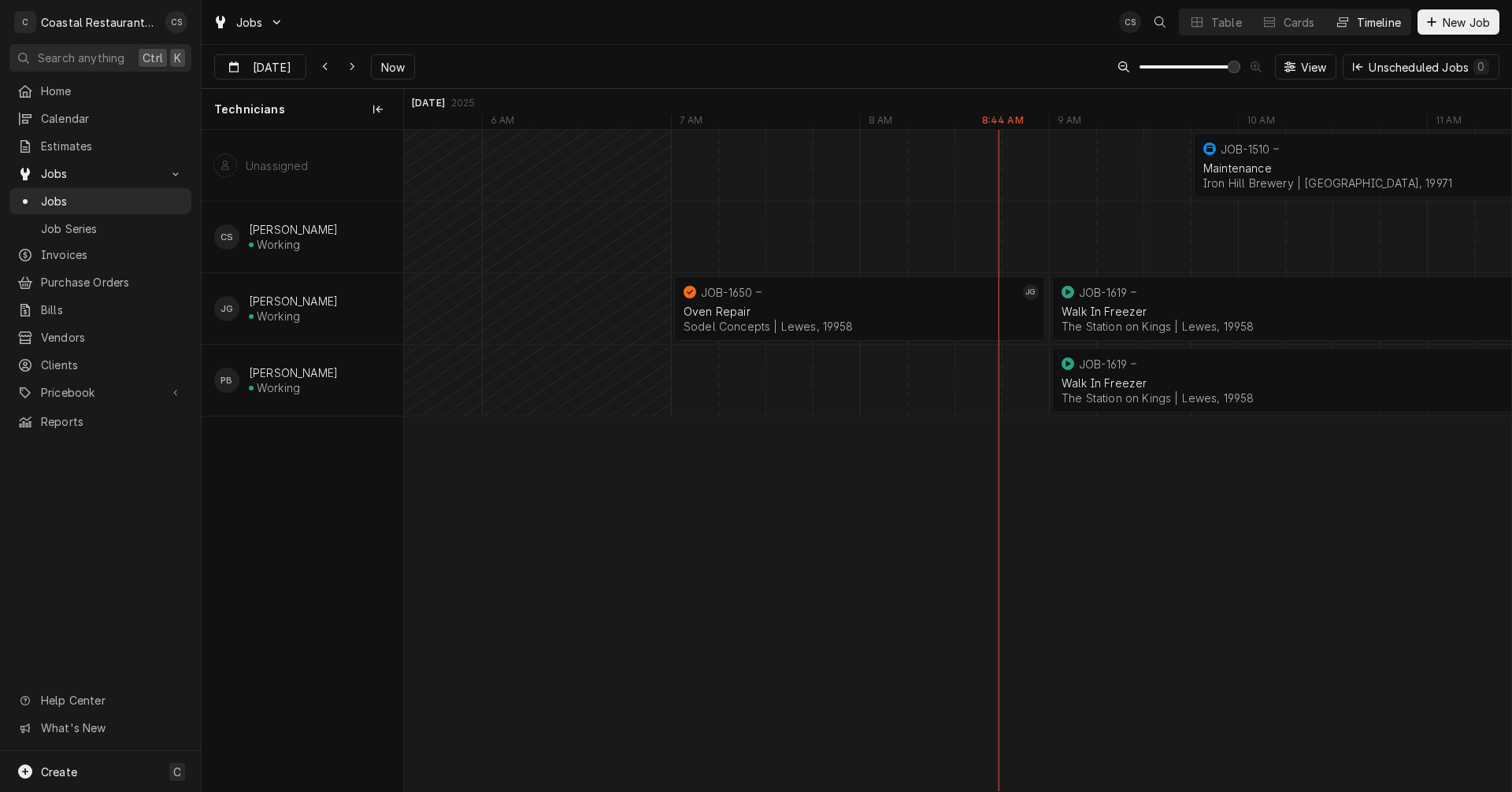
scroll to position [0, 21385]
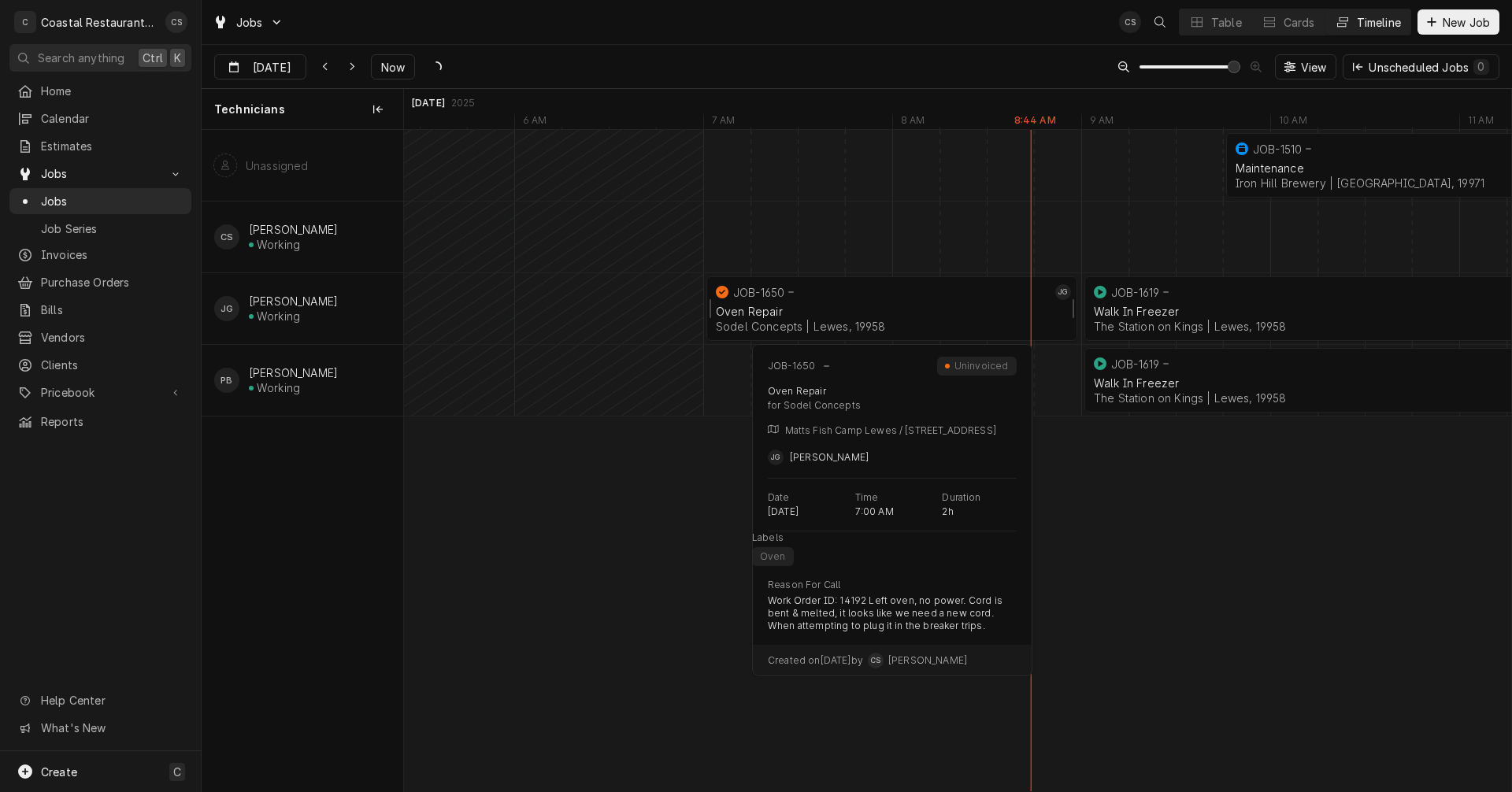
click at [874, 311] on div "Oven Repair" at bounding box center [891, 311] width 352 height 13
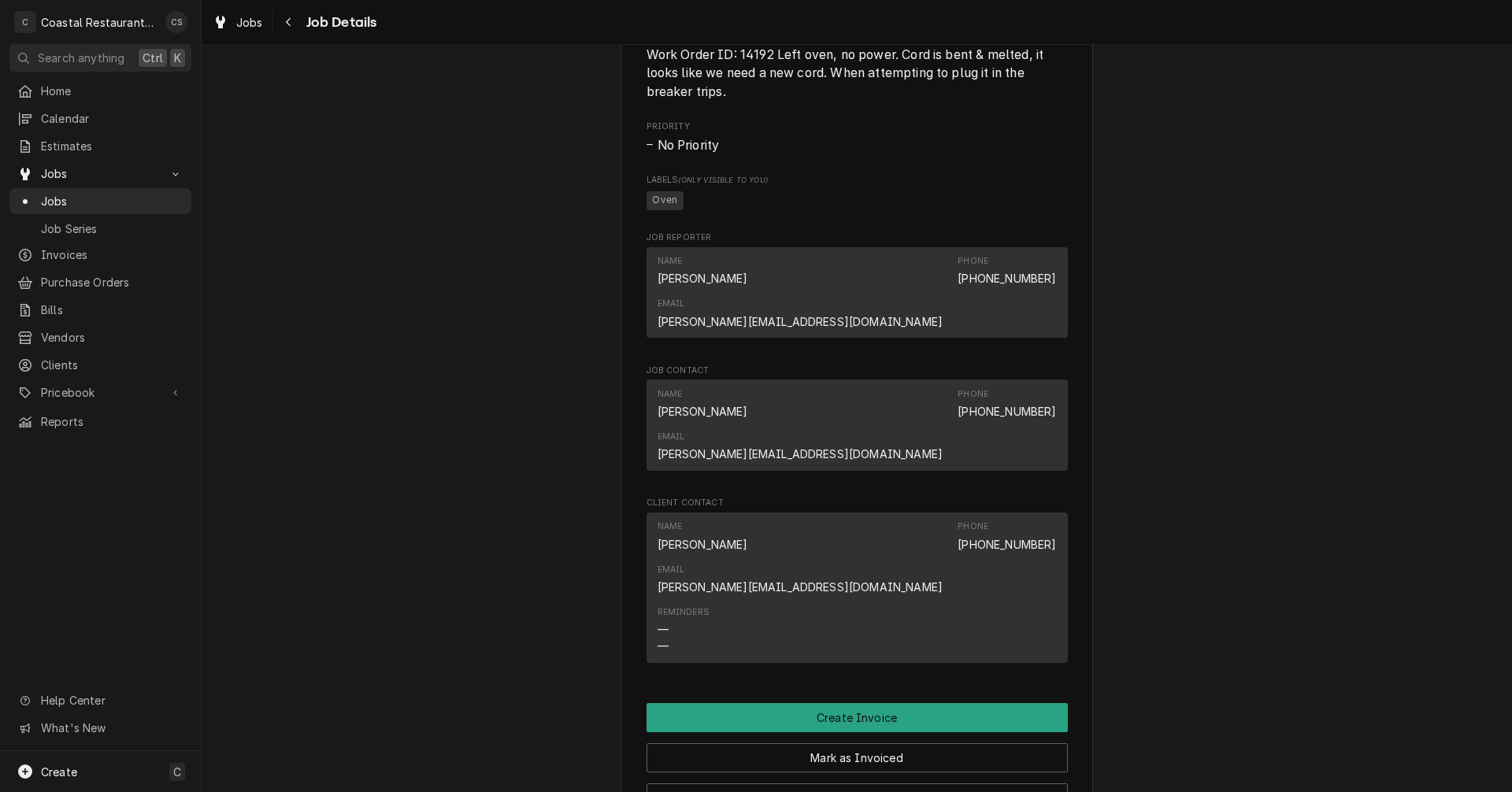
scroll to position [866, 0]
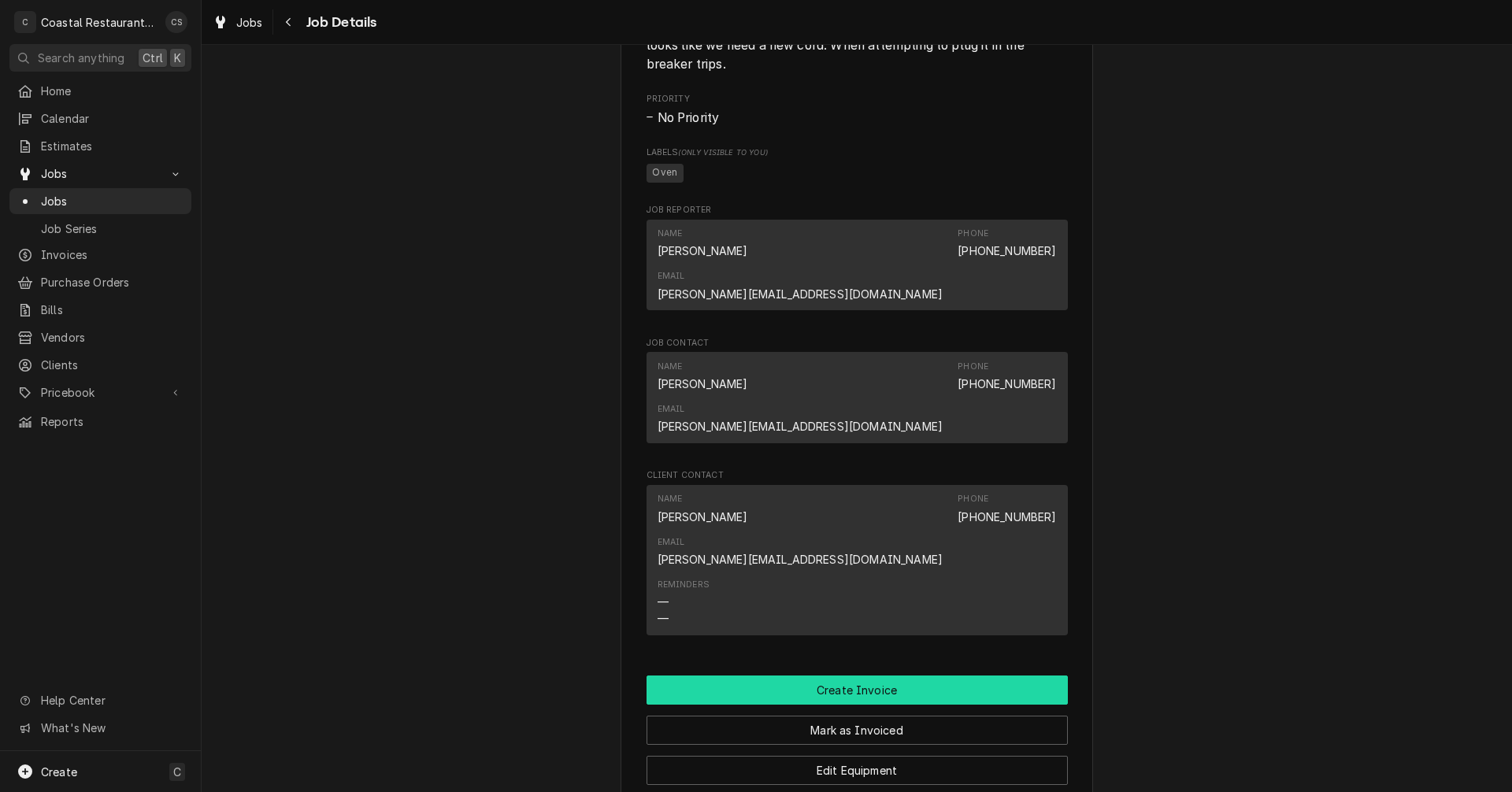
click at [853, 675] on button "Create Invoice" at bounding box center [857, 690] width 421 height 29
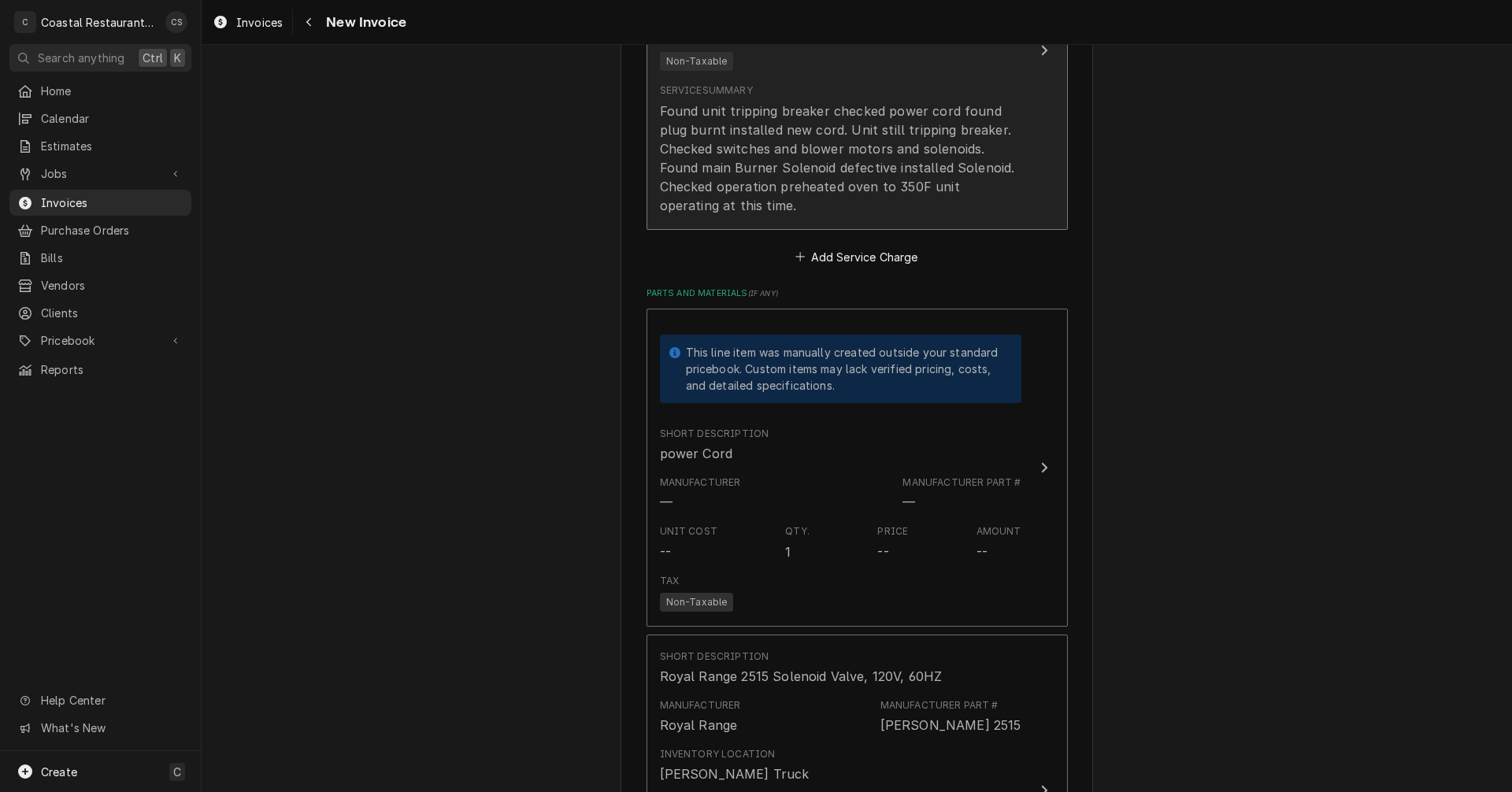
scroll to position [1731, 0]
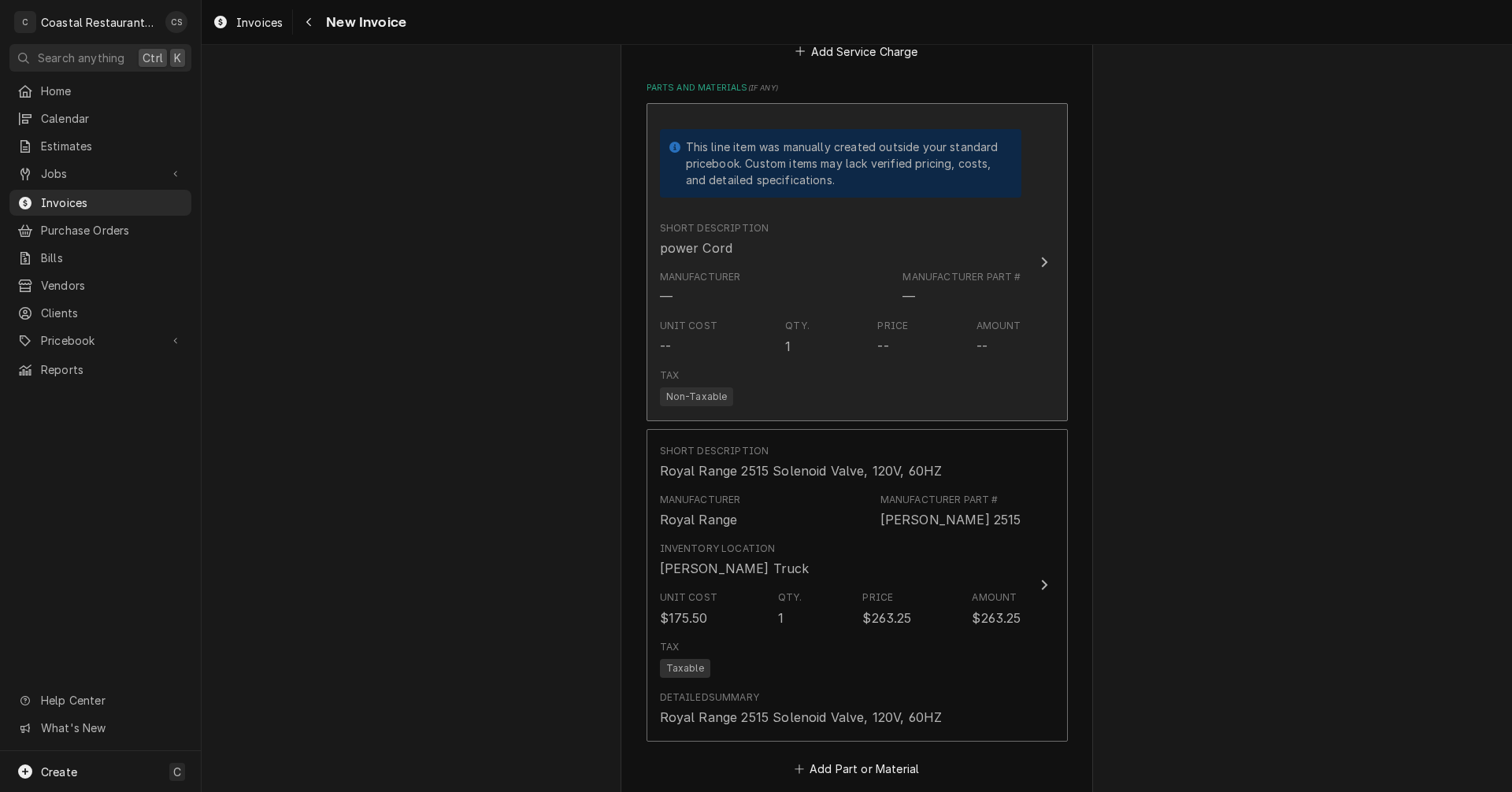
click at [877, 305] on div "Manufacturer — Manufacturer Part # —" at bounding box center [840, 288] width 361 height 49
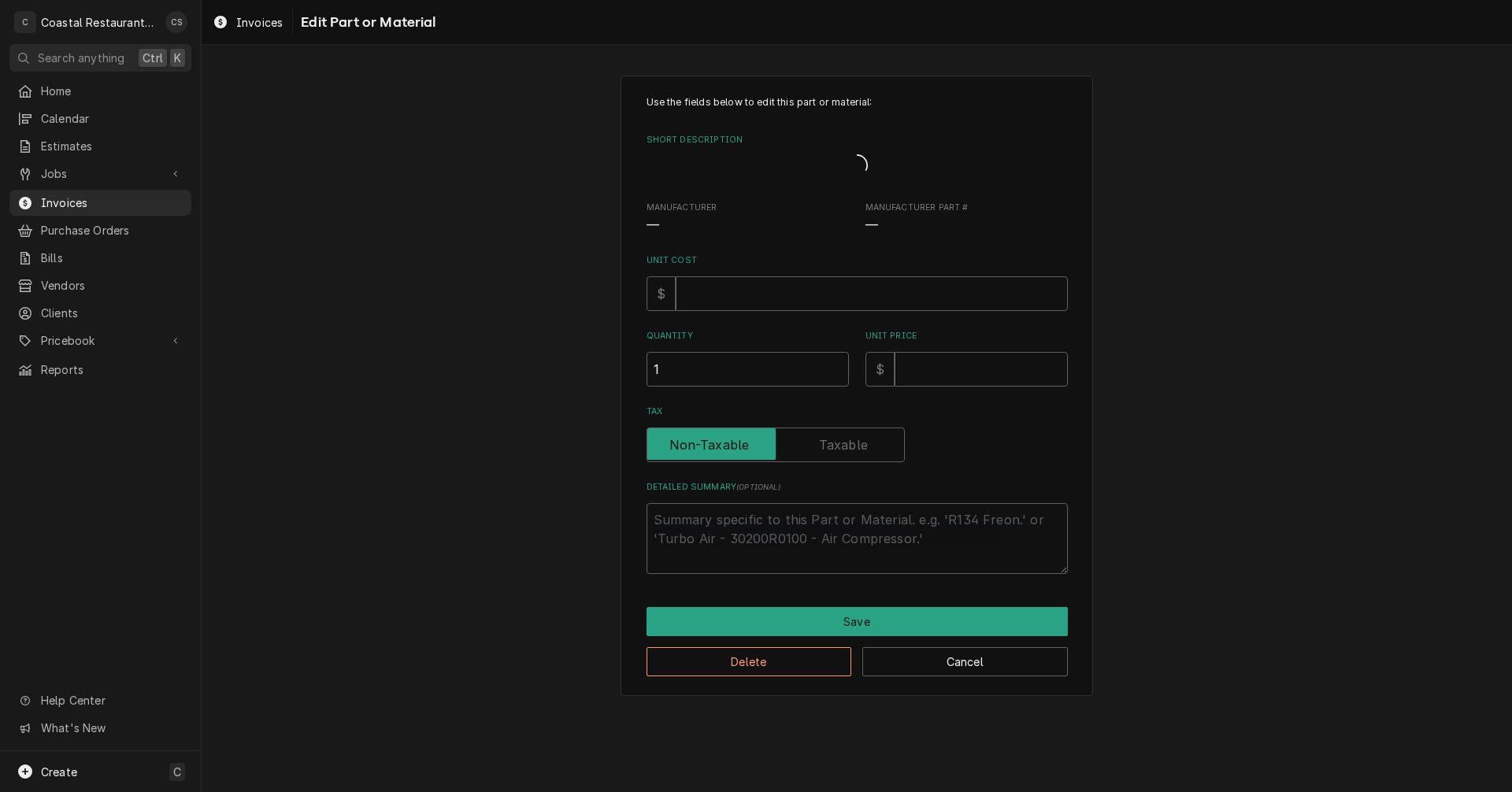
type textarea "x"
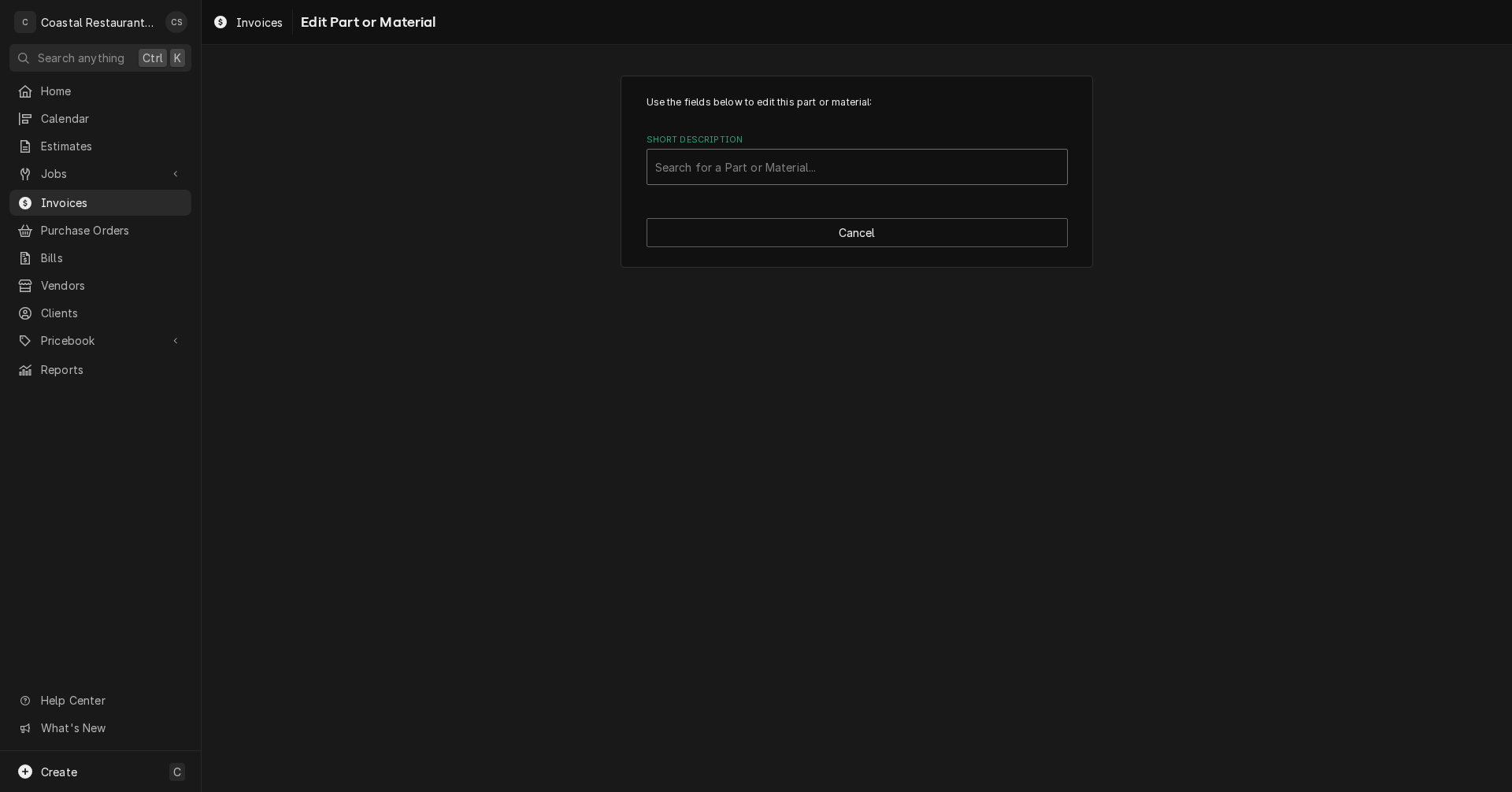
click at [790, 166] on div "Short Description" at bounding box center [856, 166] width 404 height 29
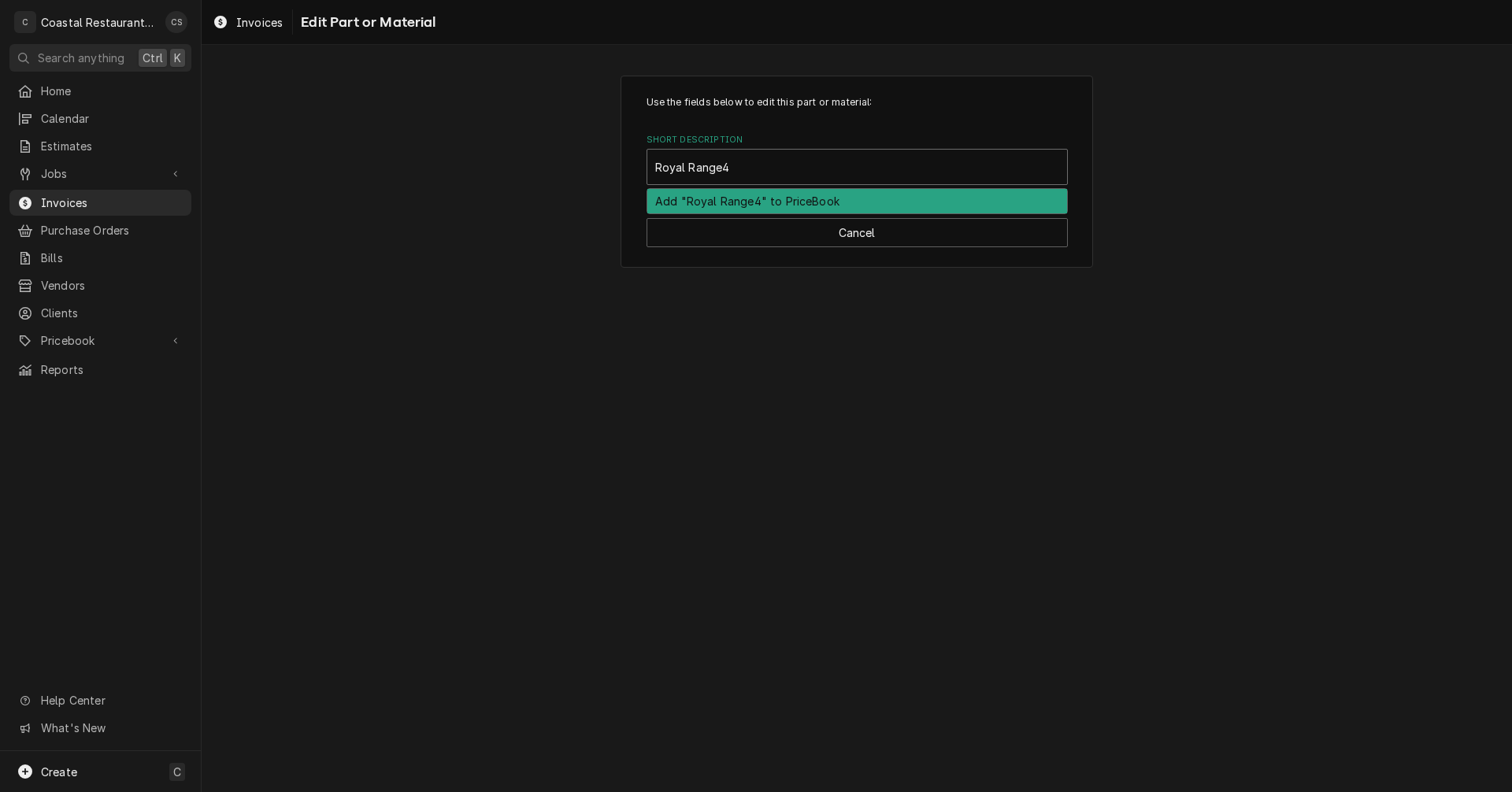
type input "Royal Range"
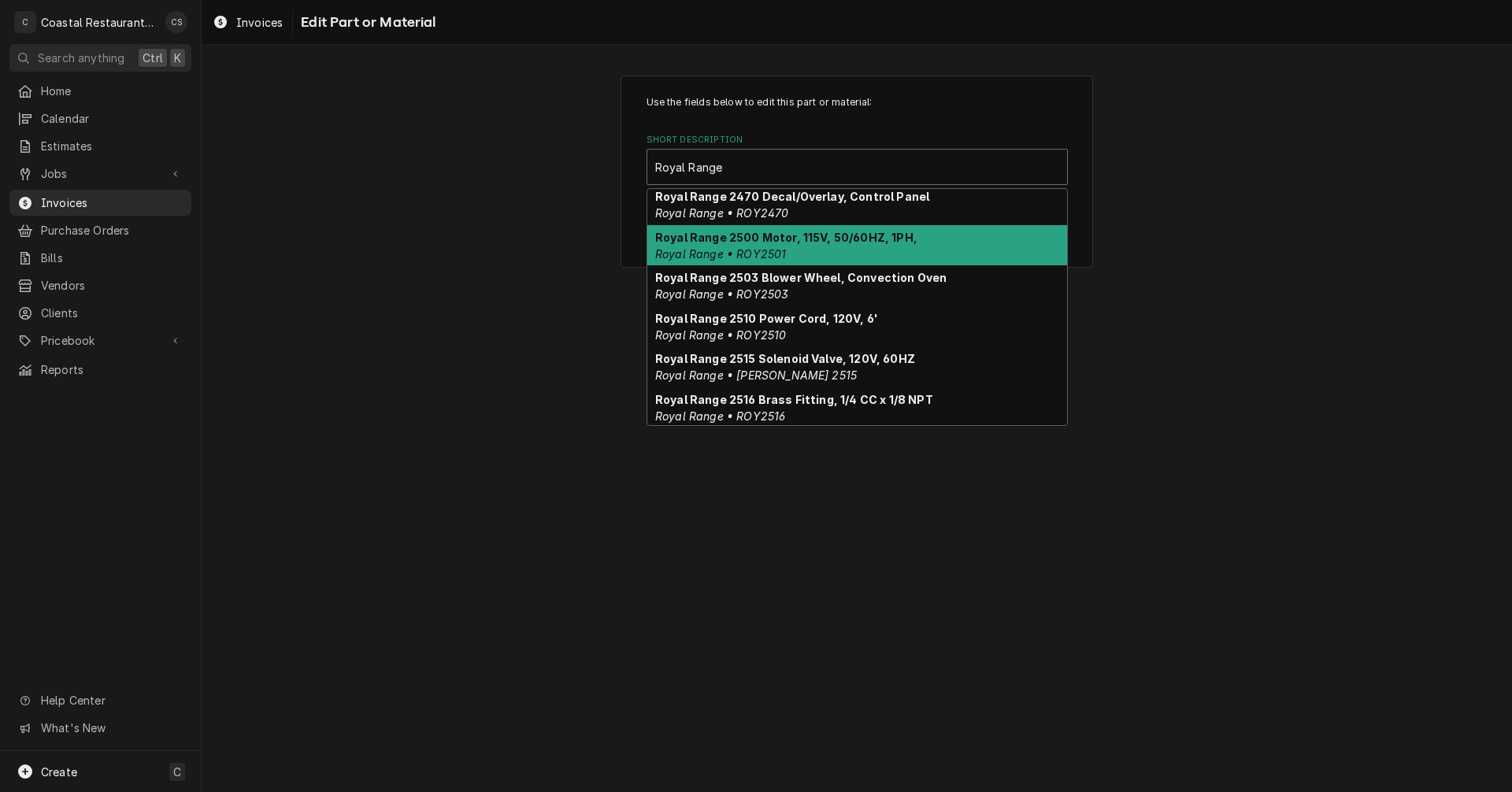
scroll to position [741, 0]
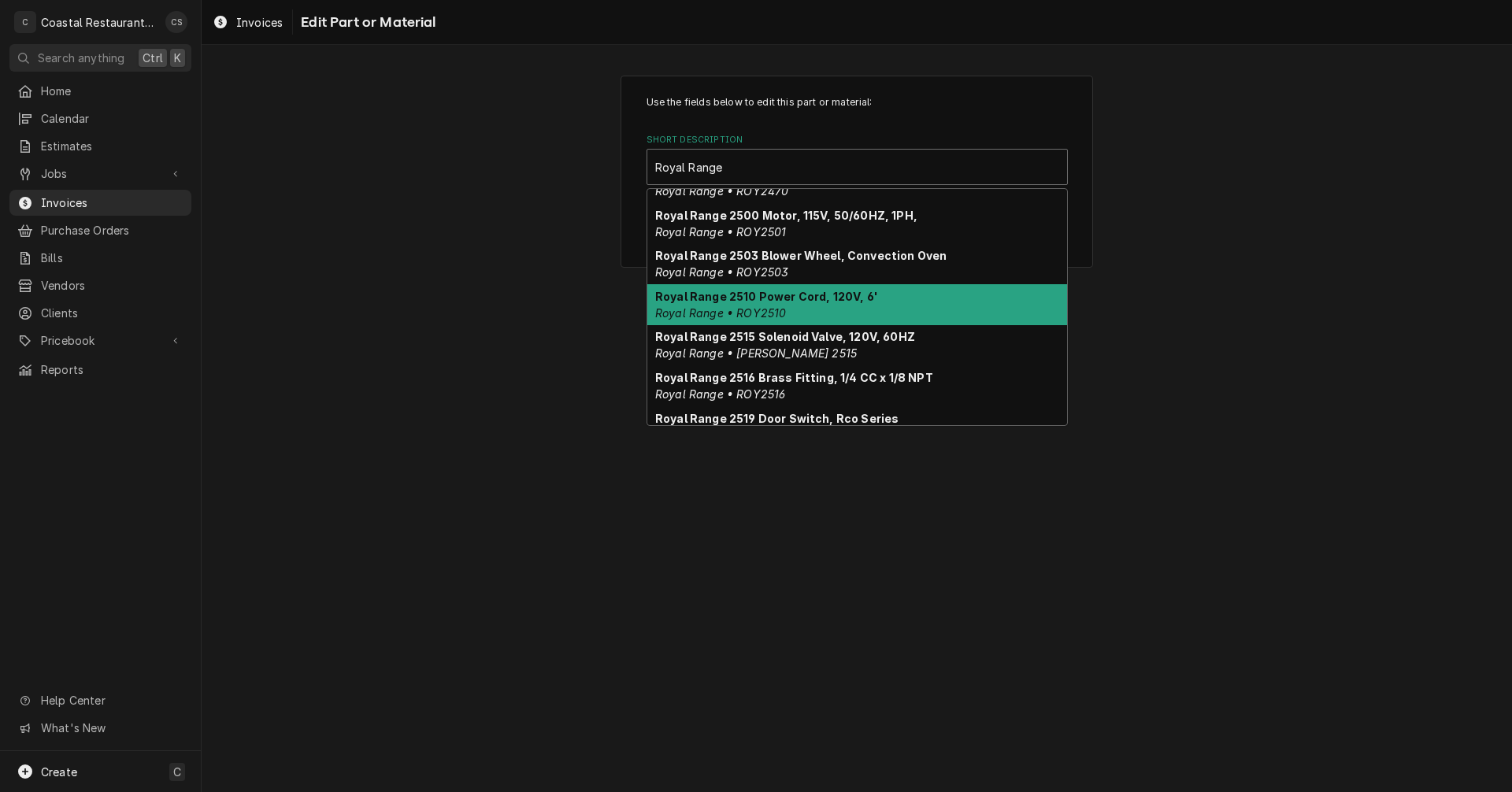
click at [810, 301] on strong "Royal Range 2510 Power Cord, 120V, 6'" at bounding box center [766, 296] width 223 height 13
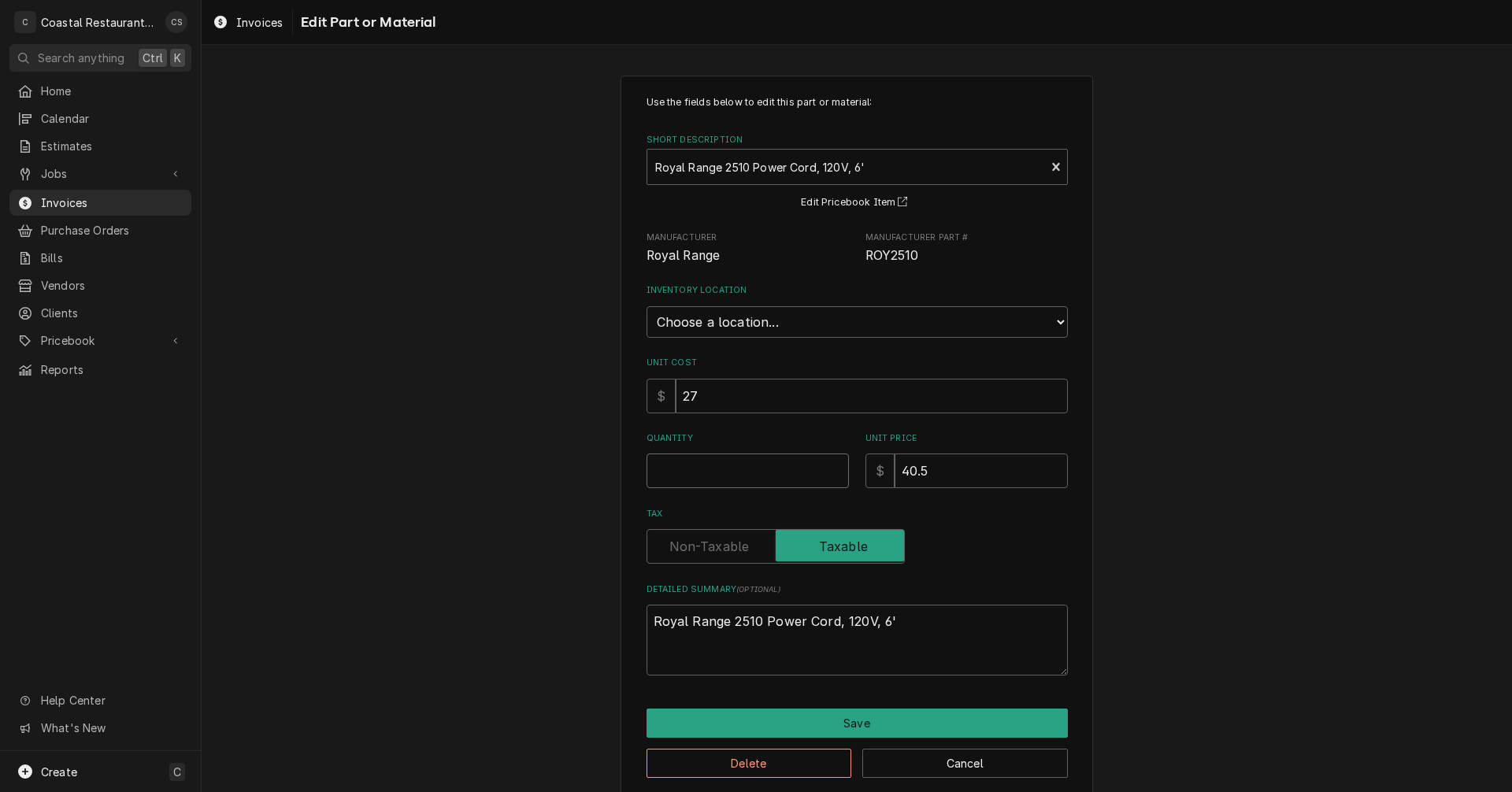
click at [737, 474] on input "Quantity" at bounding box center [747, 470] width 202 height 34
type textarea "x"
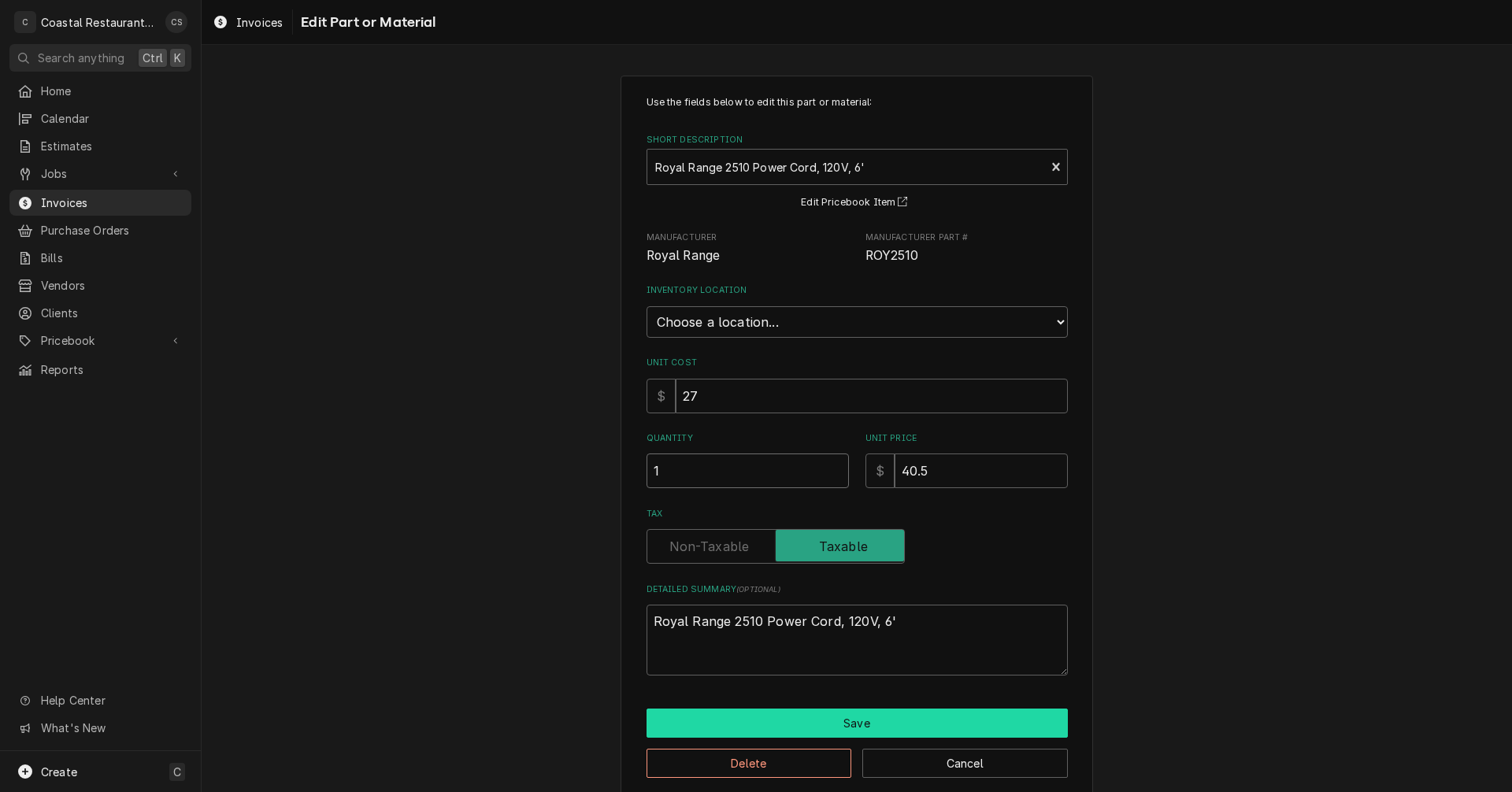
type input "1"
click at [824, 718] on button "Save" at bounding box center [857, 723] width 421 height 29
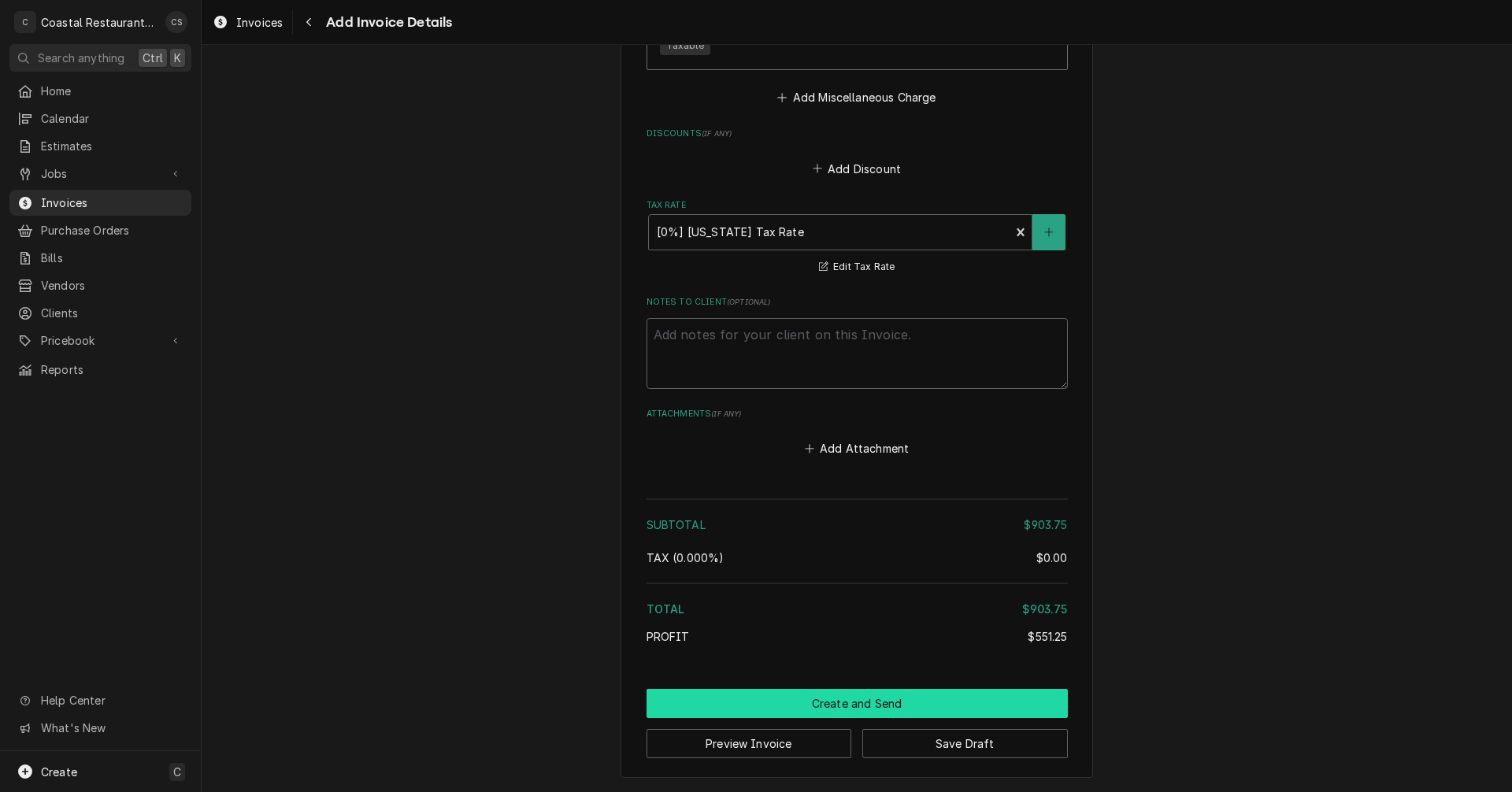
click at [871, 706] on button "Create and Send" at bounding box center [857, 704] width 421 height 29
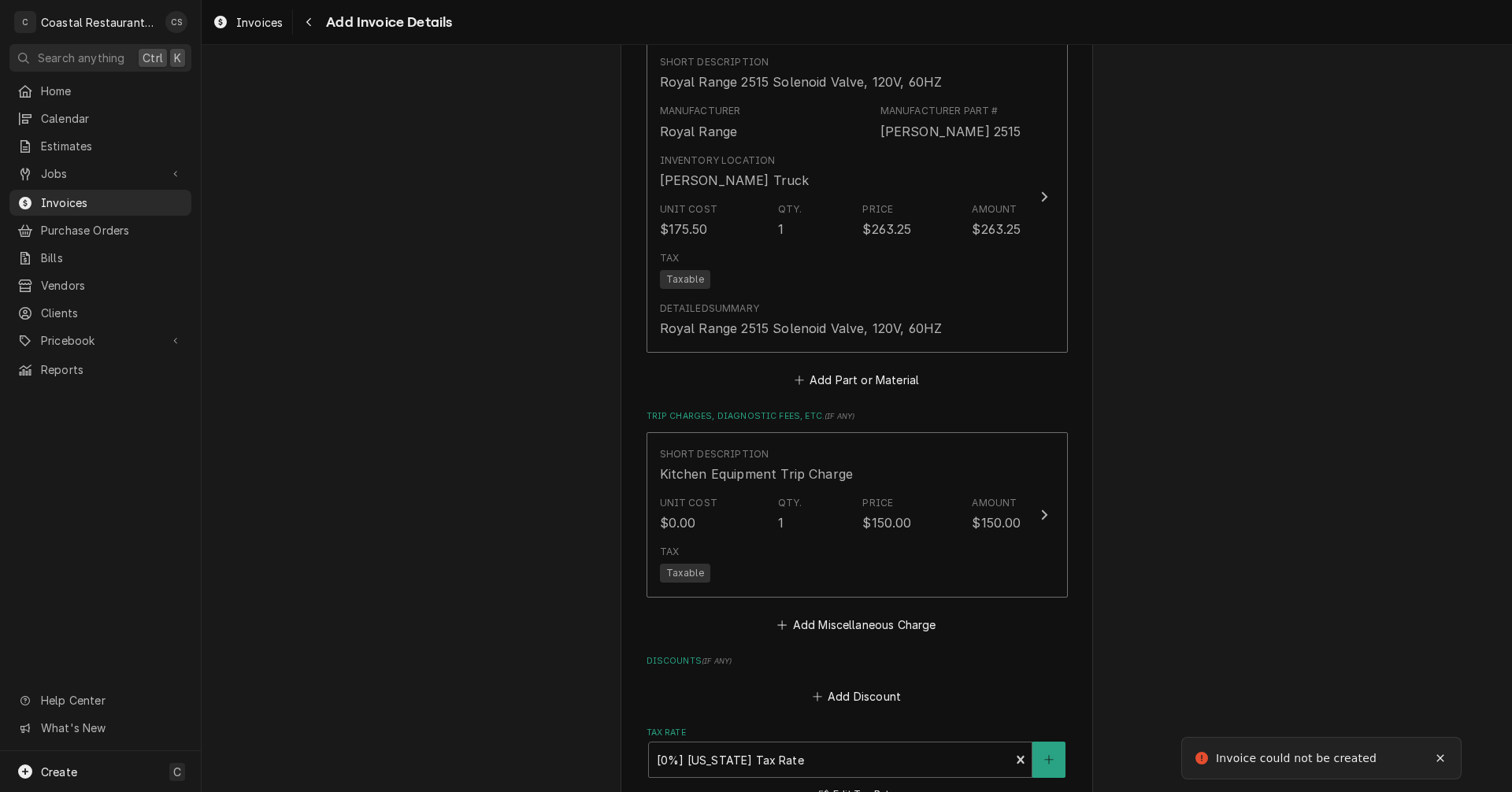
scroll to position [1797, 0]
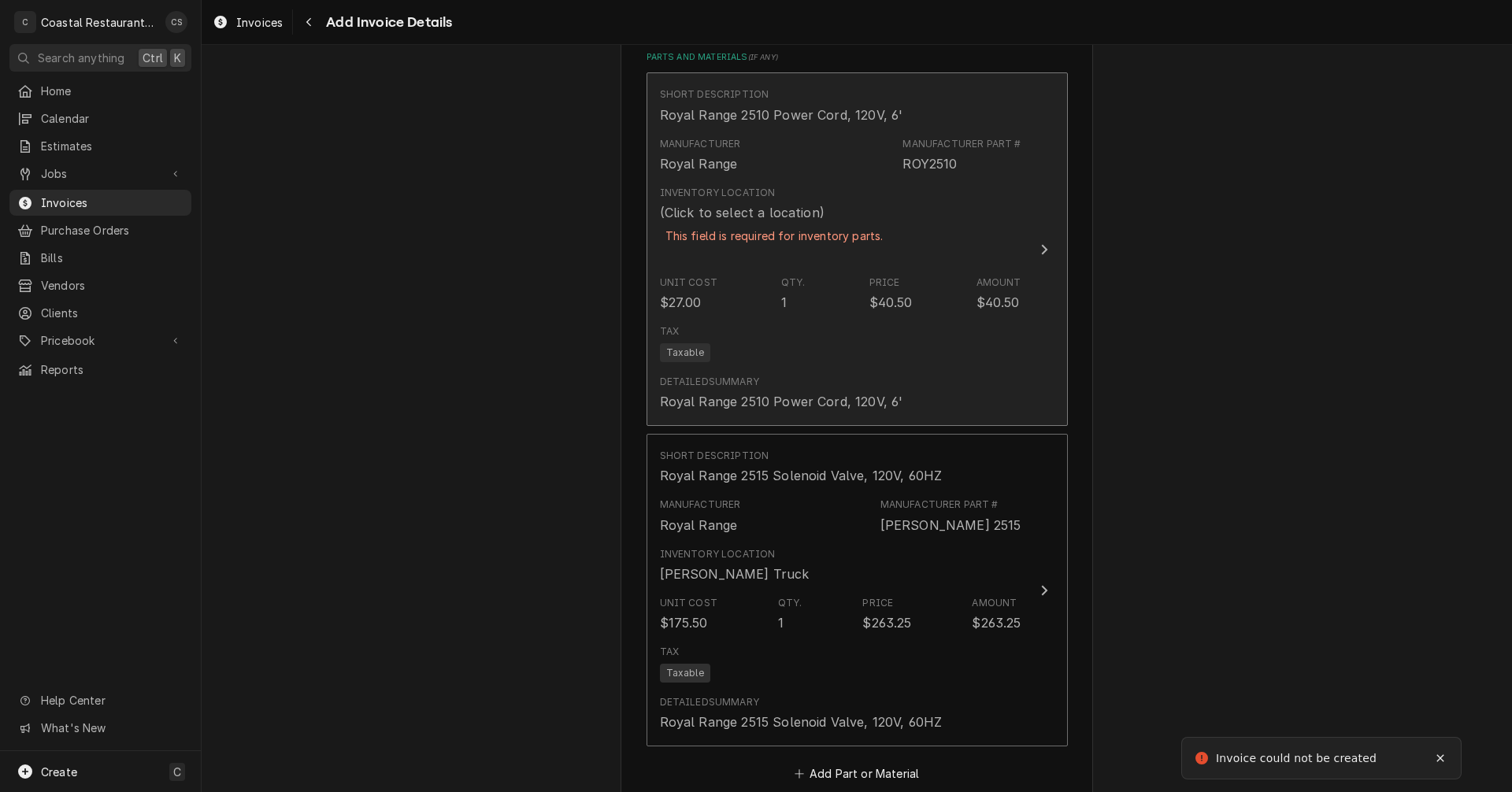
click at [822, 233] on div "This field is required for inventory parts." at bounding box center [774, 236] width 229 height 28
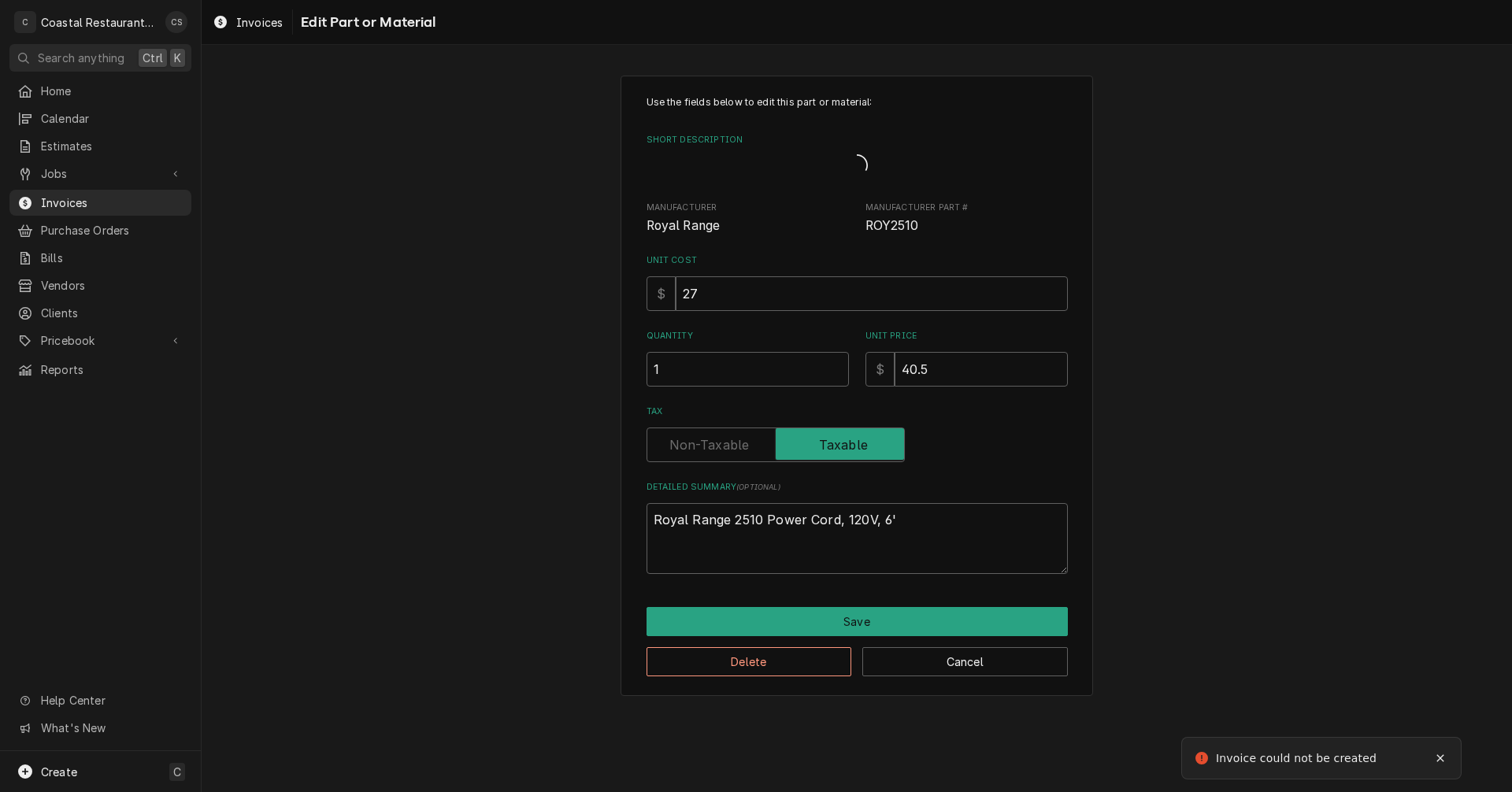
type textarea "x"
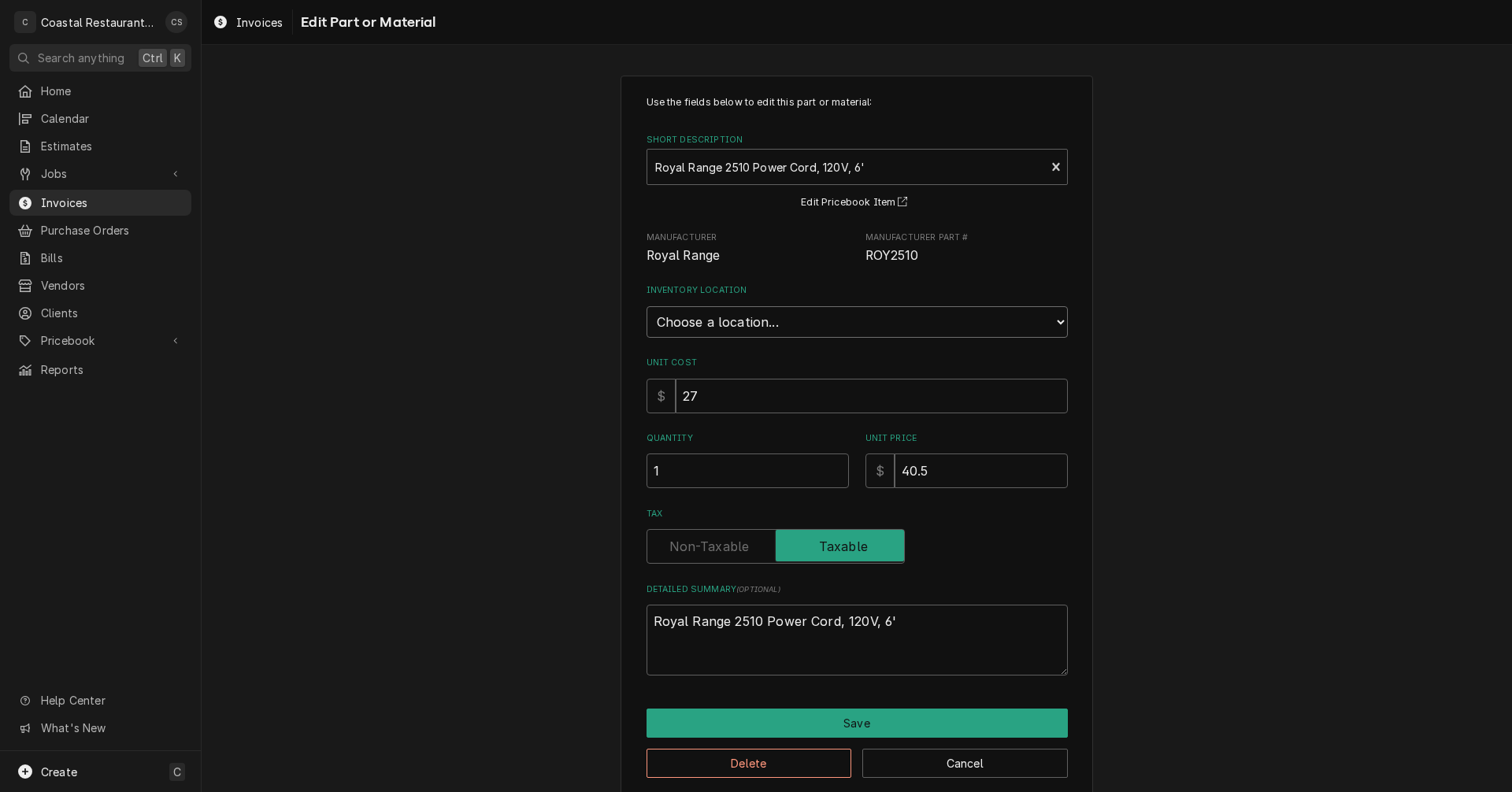
click at [751, 322] on select "Choose a location... Fenwick Warehouse James Gatton Truck Mike Lynch Truck Phil…" at bounding box center [857, 322] width 421 height 31
select select "325"
click at [647, 306] on select "Choose a location... Fenwick Warehouse James Gatton Truck Mike Lynch Truck Phil…" at bounding box center [857, 322] width 421 height 31
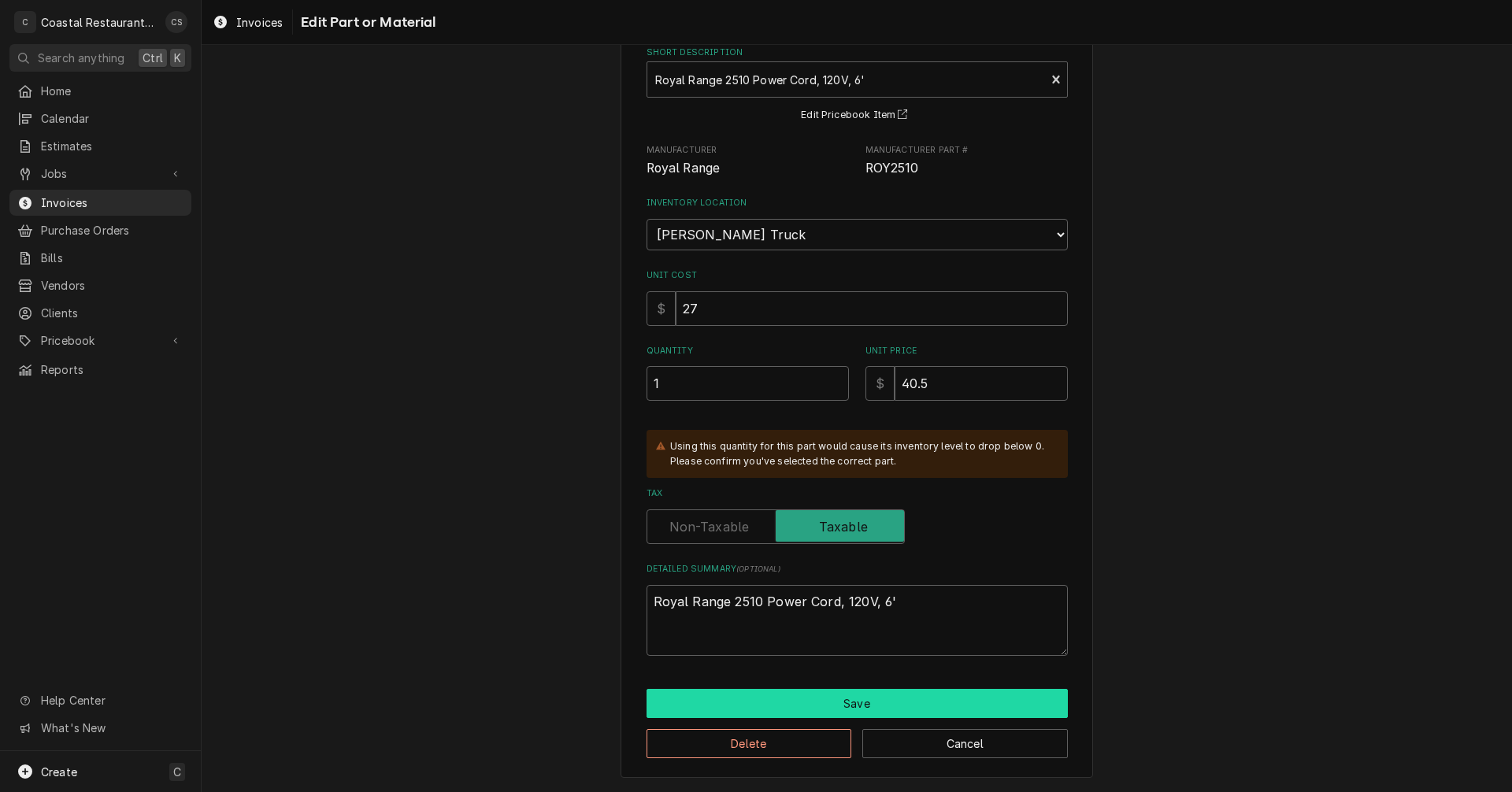
click at [820, 707] on button "Save" at bounding box center [857, 704] width 421 height 29
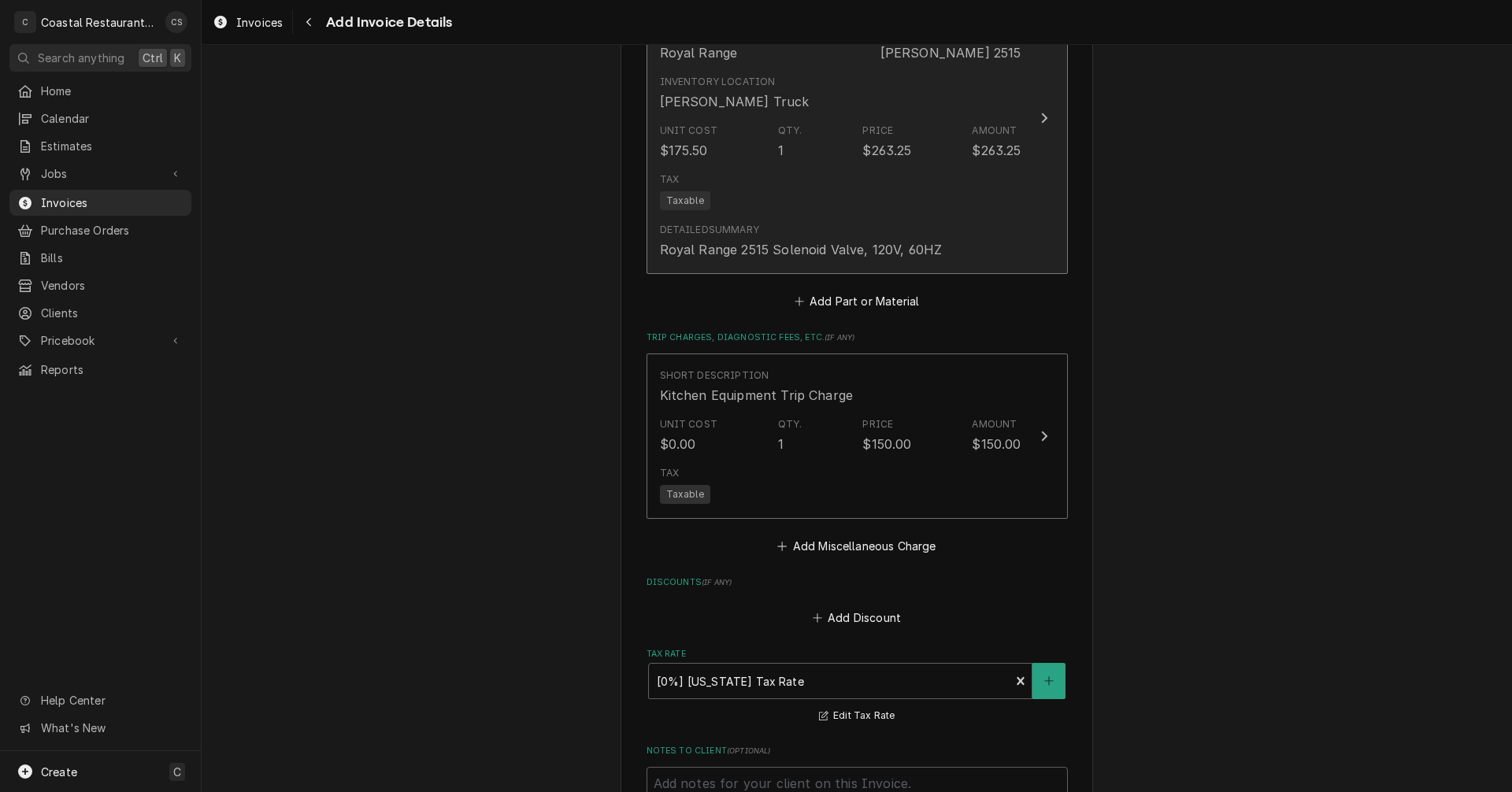
scroll to position [2718, 0]
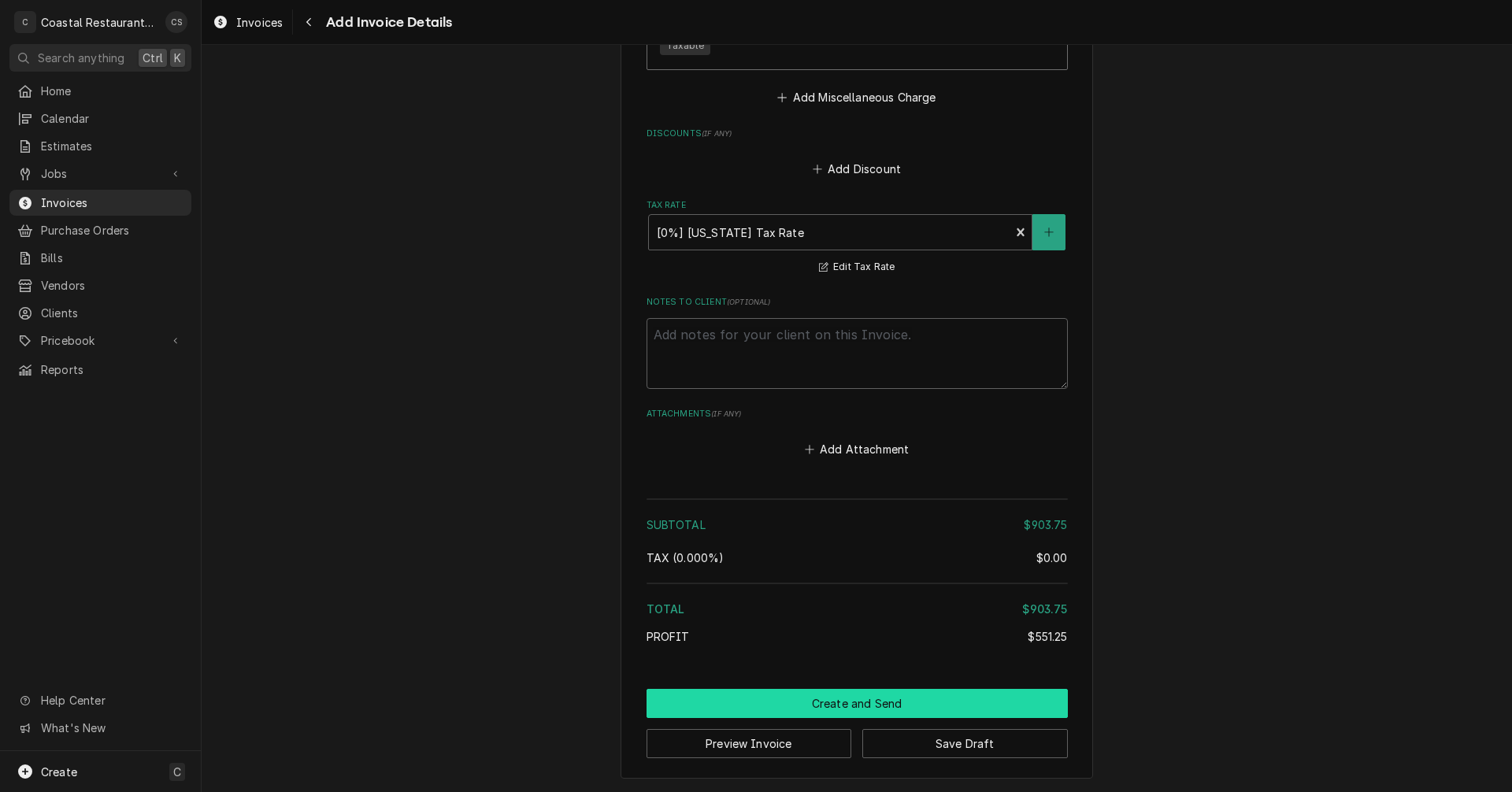
click at [854, 704] on button "Create and Send" at bounding box center [857, 704] width 421 height 29
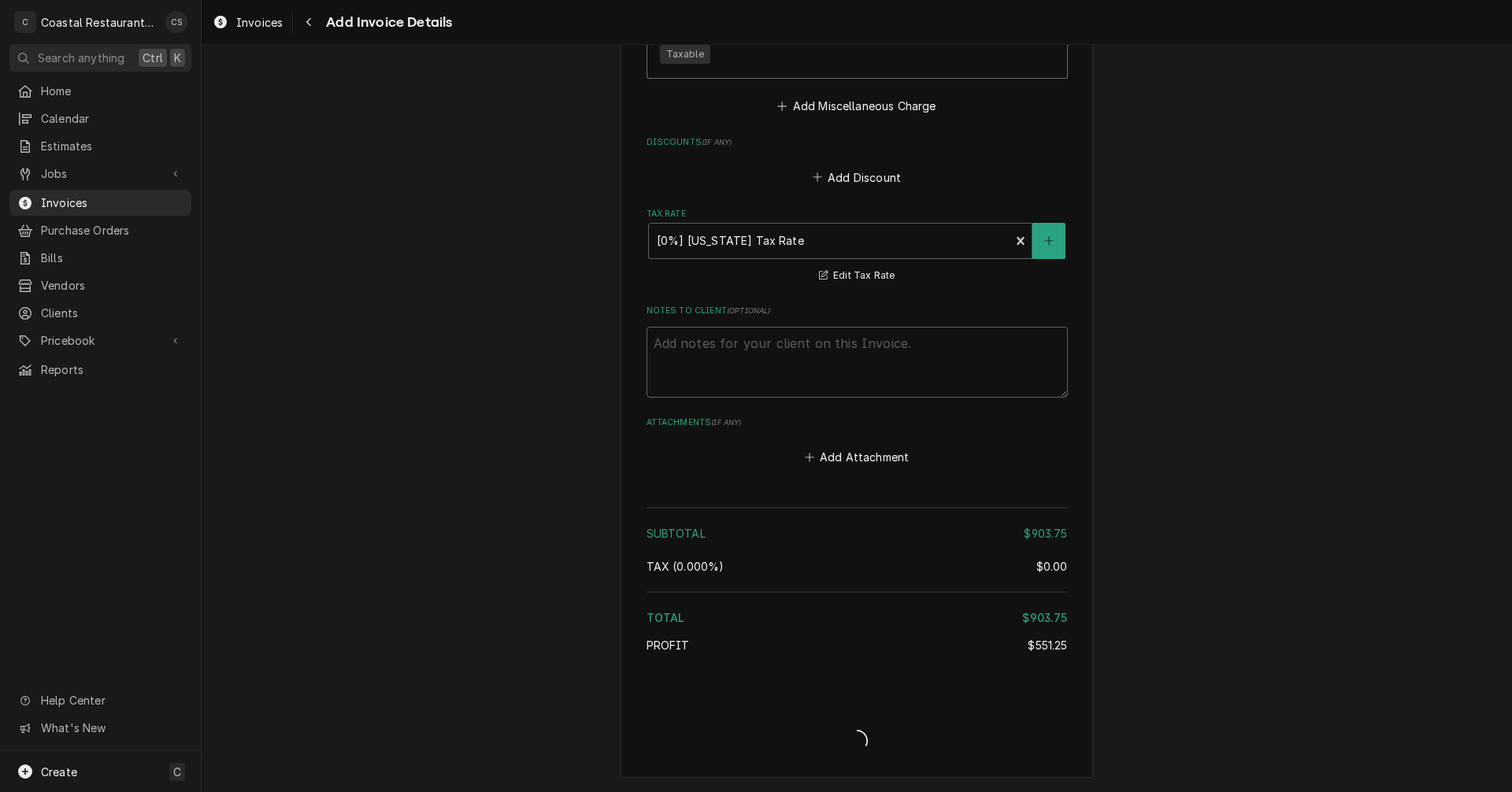
scroll to position [2674, 0]
type textarea "x"
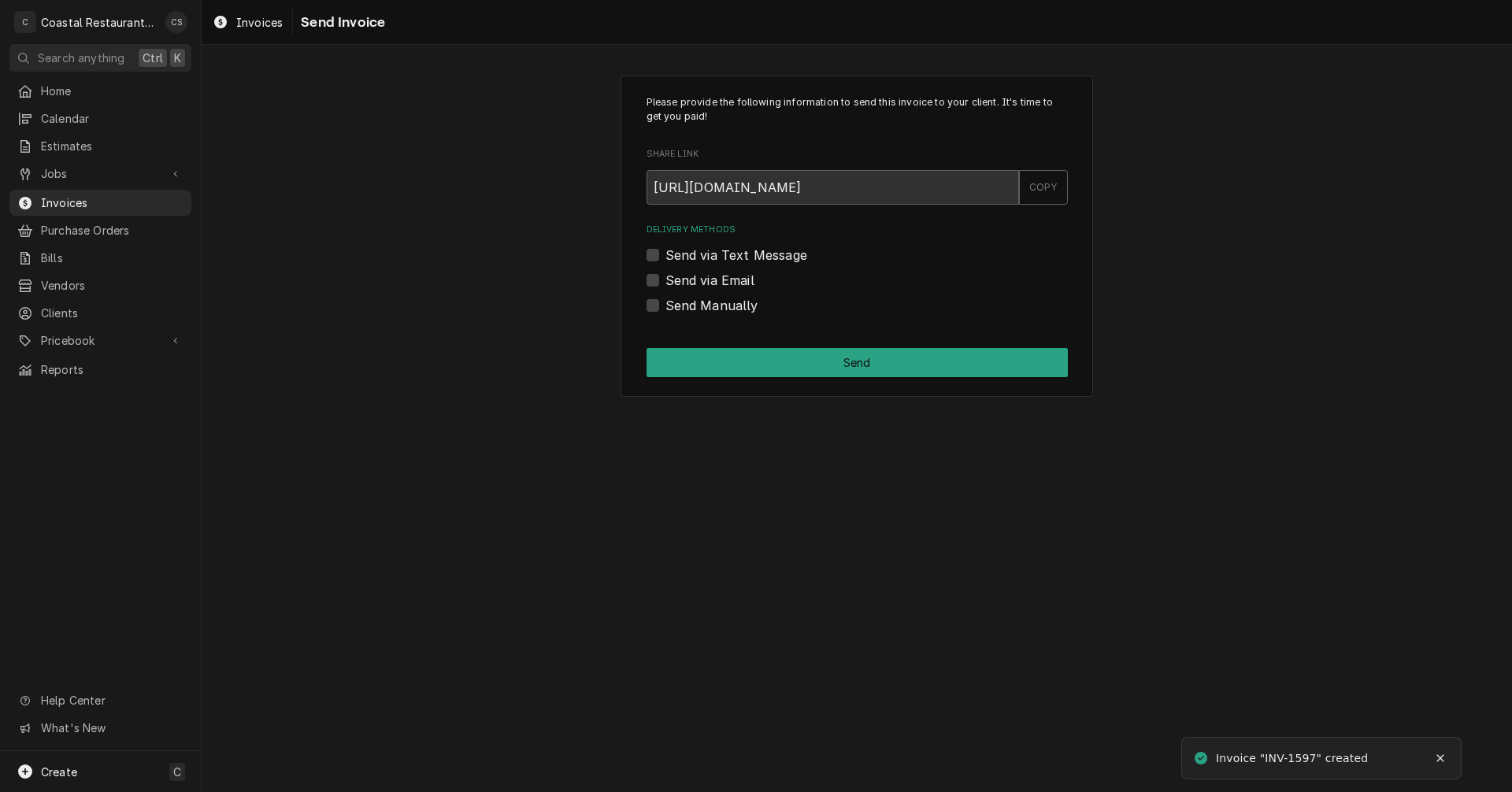
click at [665, 278] on label "Send via Email" at bounding box center [710, 280] width 89 height 19
click at [665, 278] on input "Send via Email" at bounding box center [876, 288] width 421 height 34
checkbox input "true"
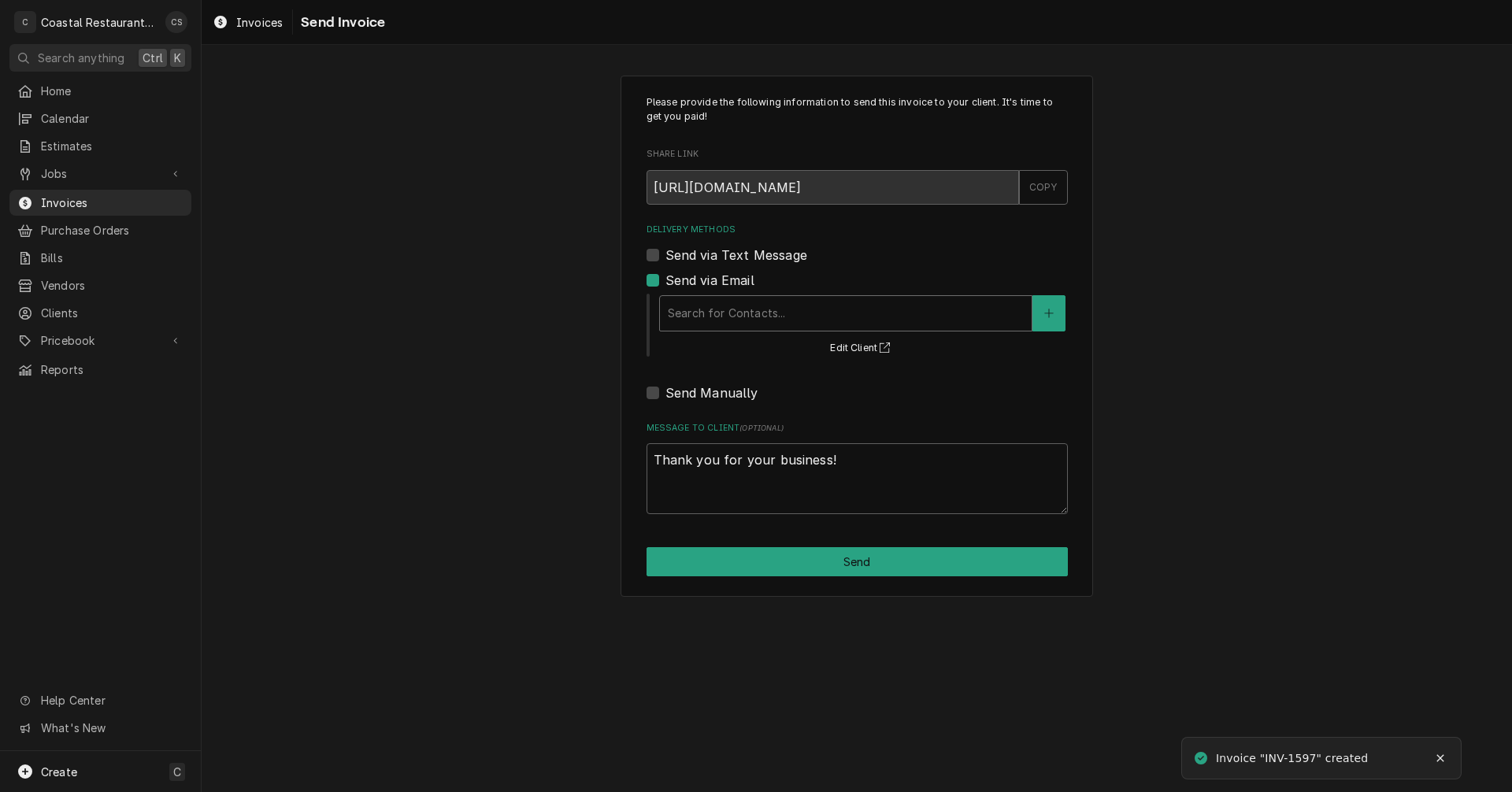
click at [751, 319] on div "Delivery Methods" at bounding box center [846, 313] width 356 height 29
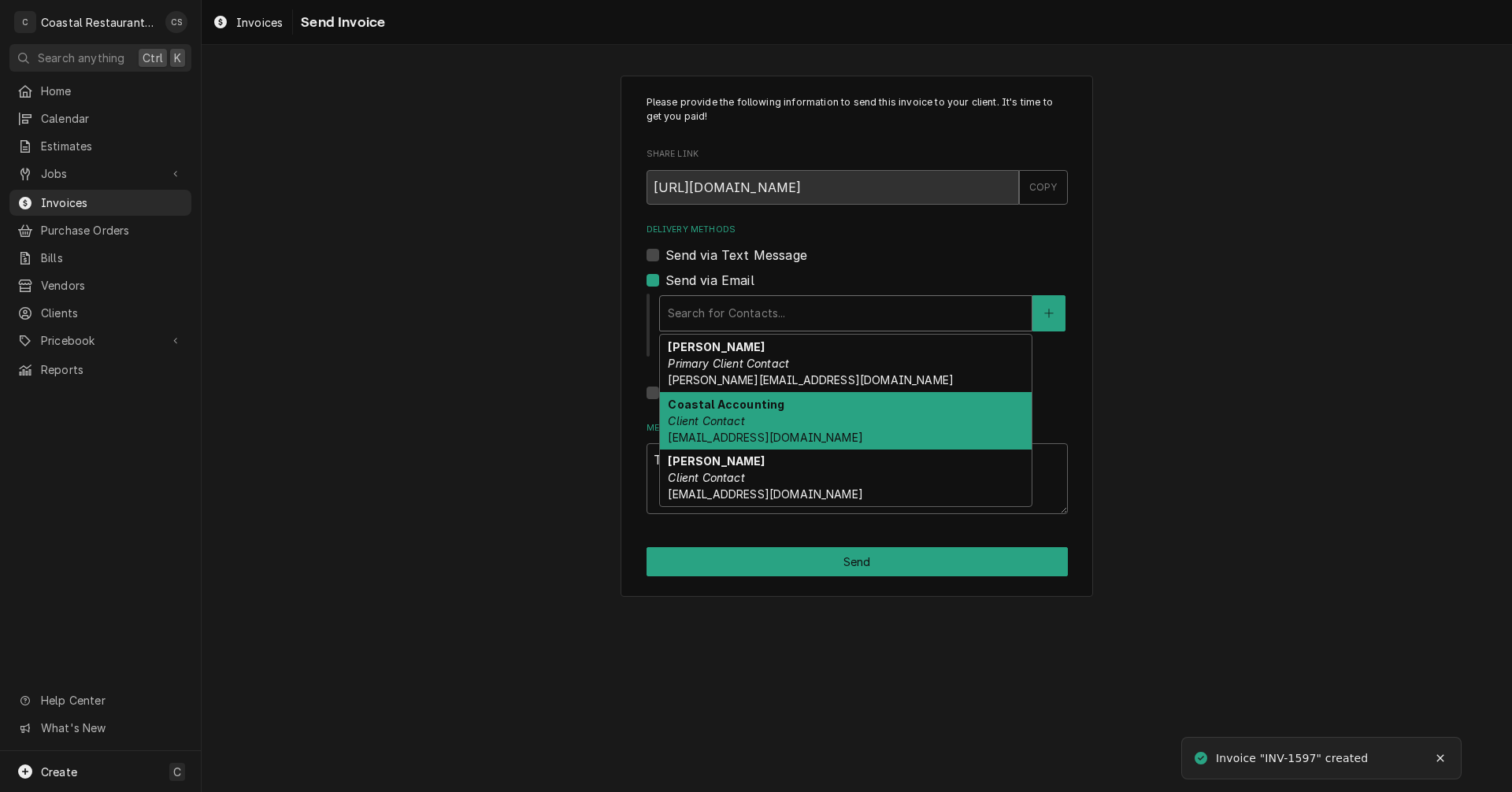
click at [738, 416] on em "Client Contact" at bounding box center [706, 420] width 76 height 13
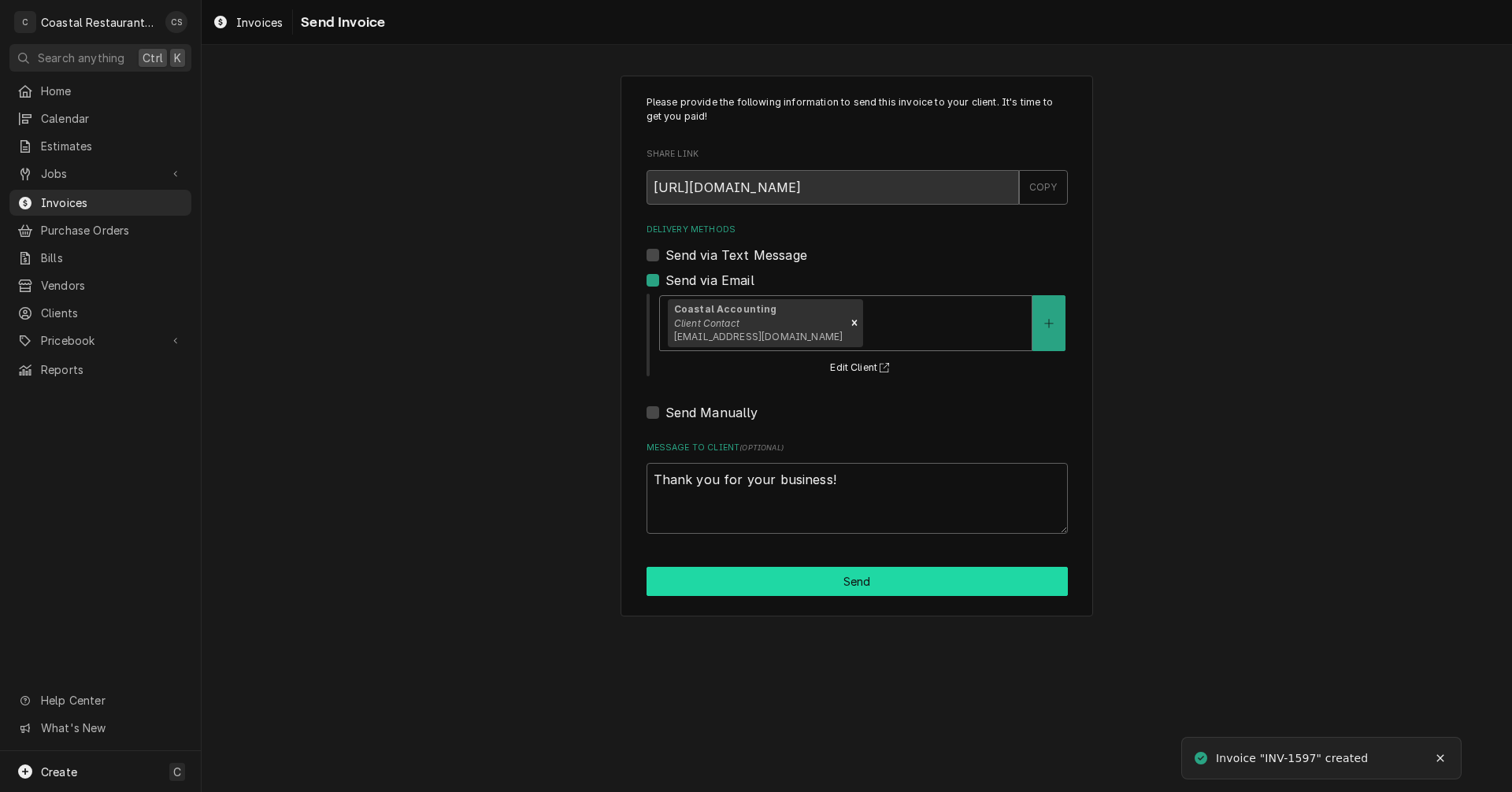
click at [844, 586] on button "Send" at bounding box center [857, 582] width 421 height 29
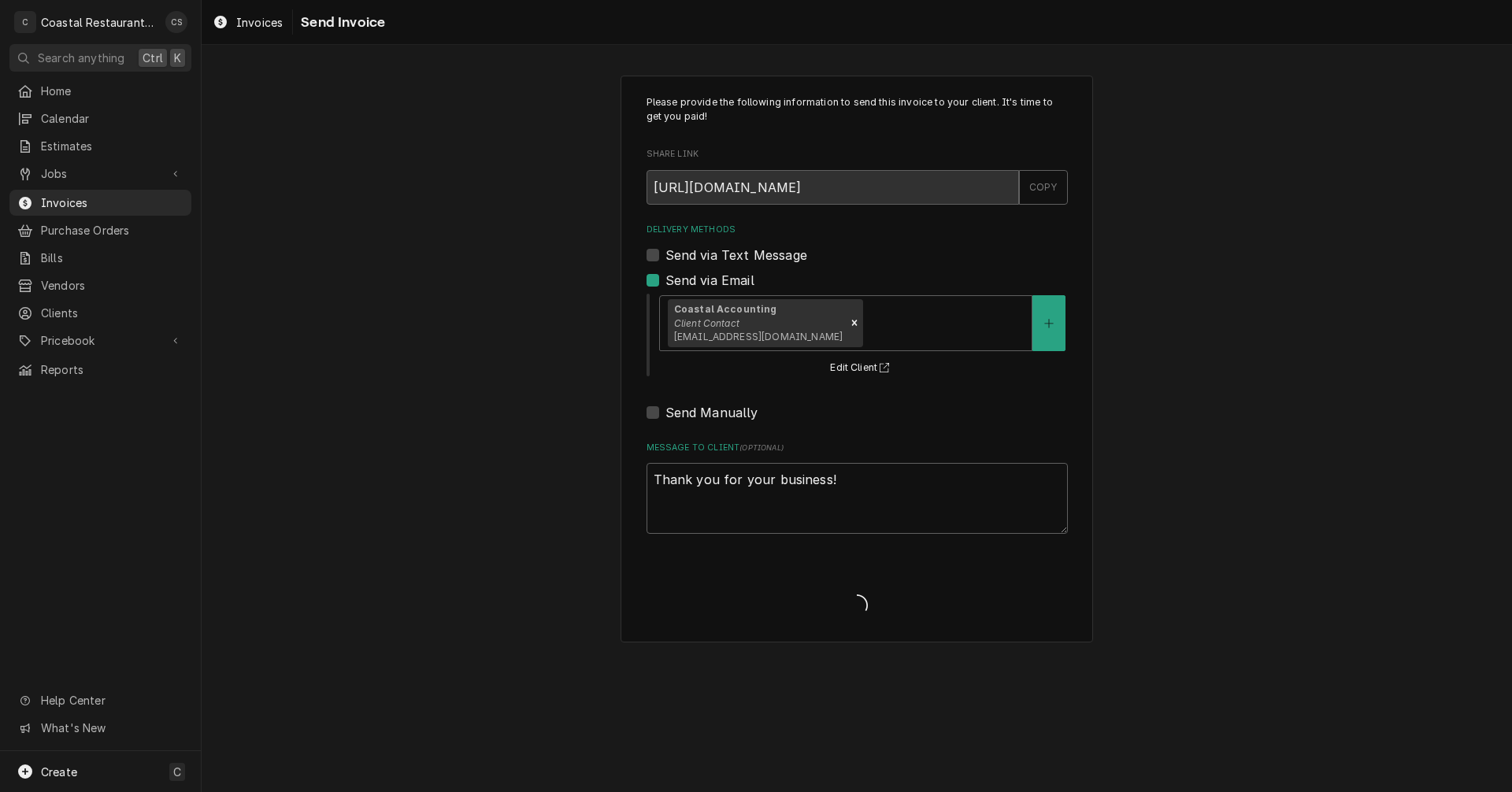
type textarea "x"
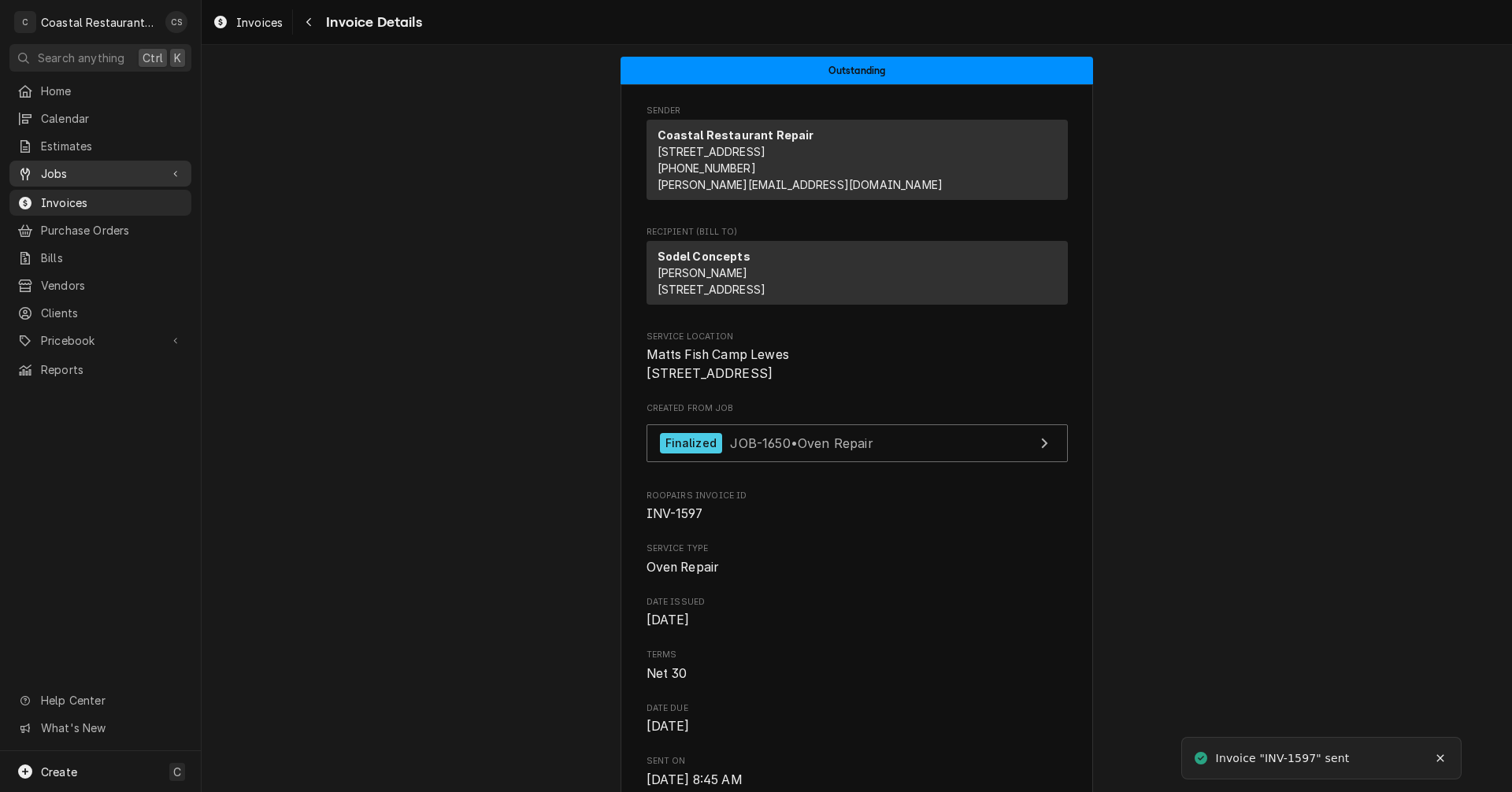
click at [76, 167] on span "Jobs" at bounding box center [100, 174] width 119 height 16
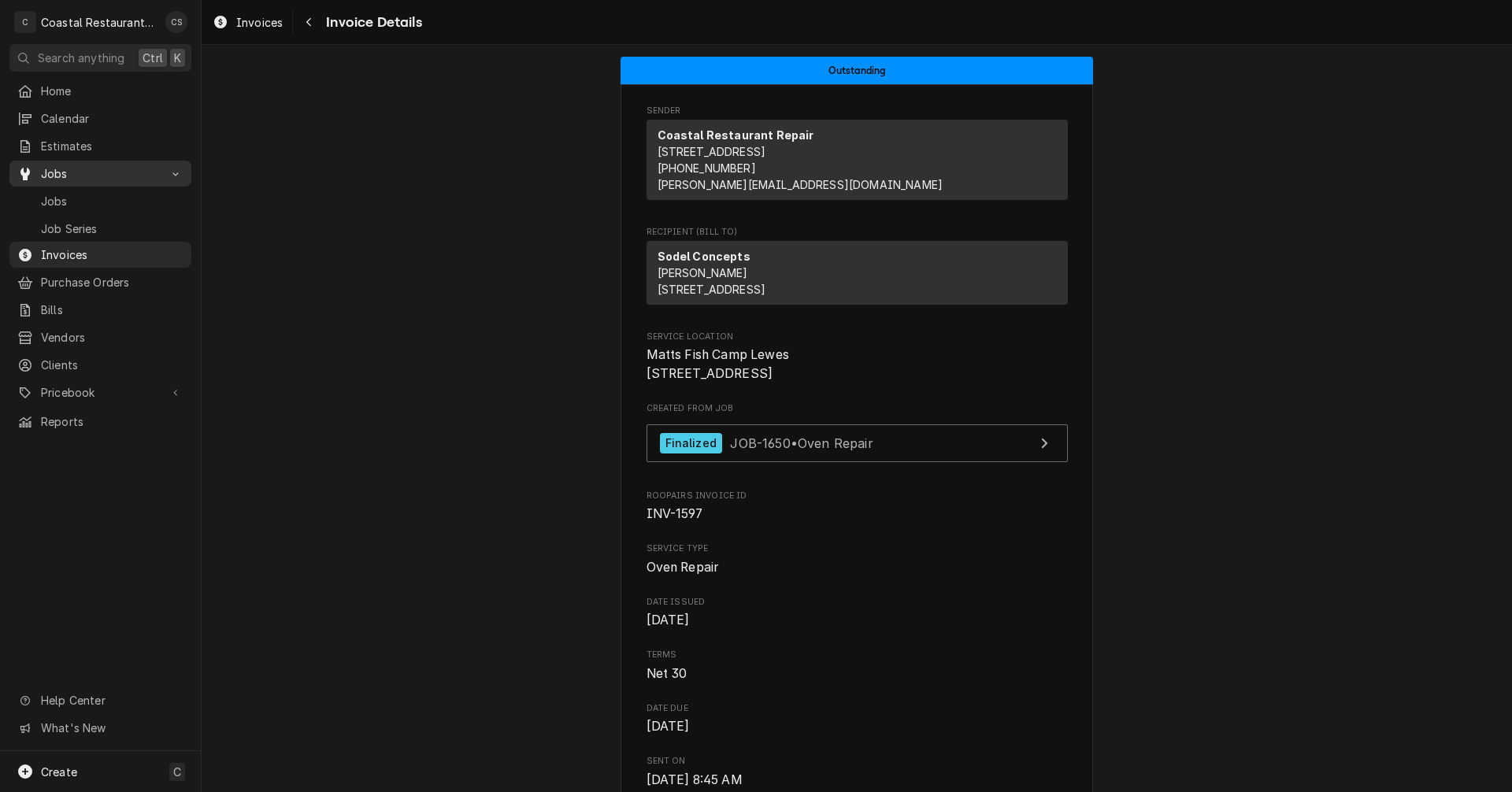
click at [84, 168] on span "Jobs" at bounding box center [100, 174] width 119 height 16
click at [82, 192] on span "Jobs" at bounding box center [112, 201] width 143 height 16
